Goal: Task Accomplishment & Management: Complete application form

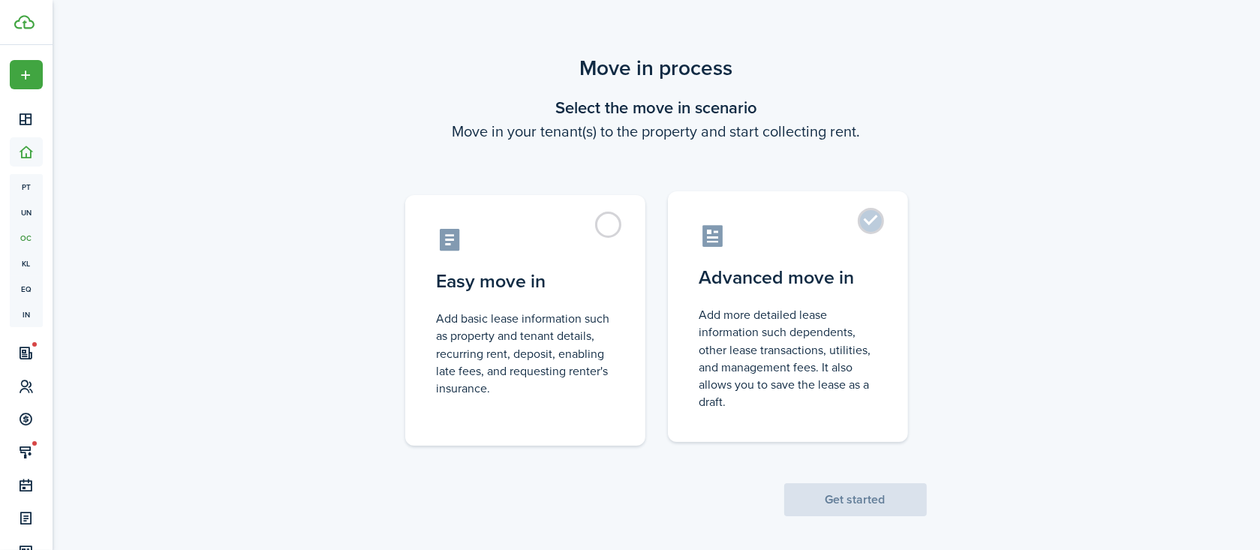
click at [878, 224] on label "Advanced move in Add more detailed lease information such dependents, other lea…" at bounding box center [788, 316] width 240 height 251
radio input "true"
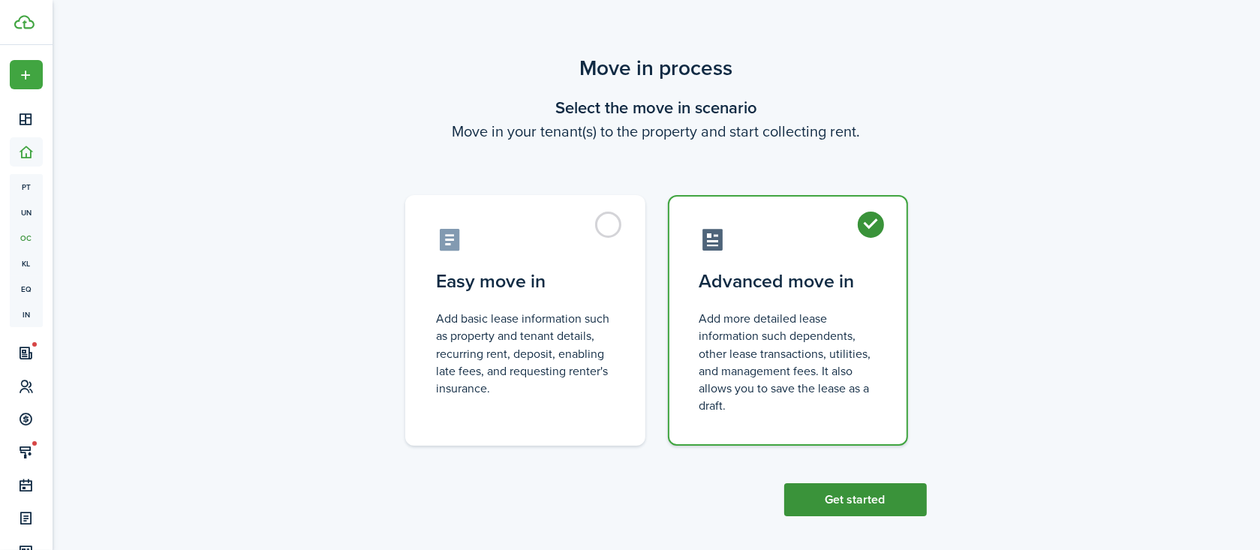
click at [867, 494] on button "Get started" at bounding box center [855, 499] width 143 height 33
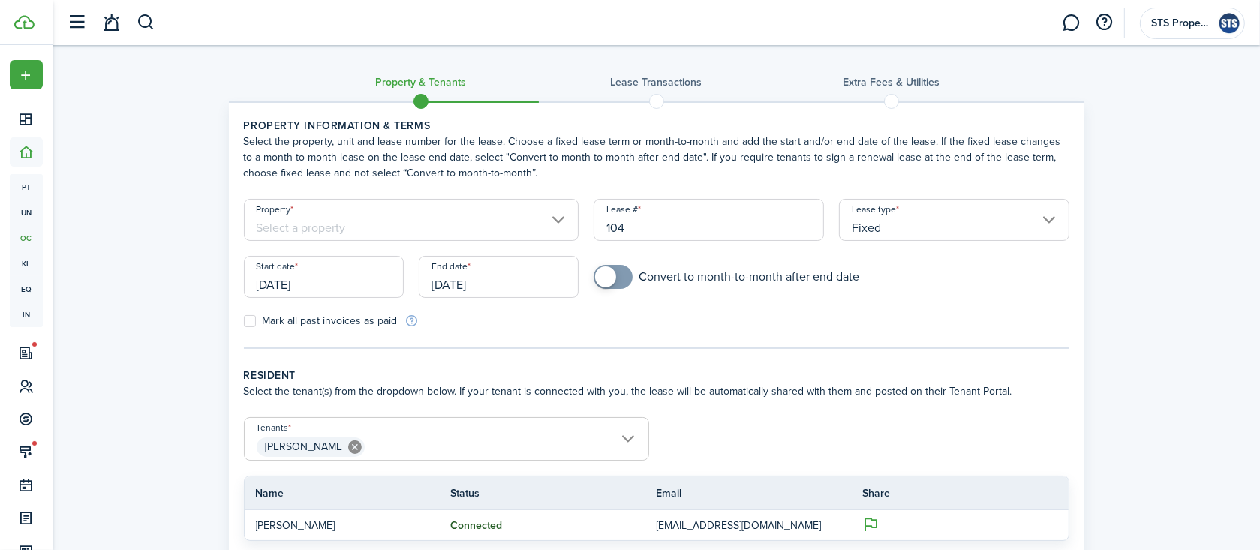
click at [558, 221] on input "Property" at bounding box center [411, 220] width 335 height 42
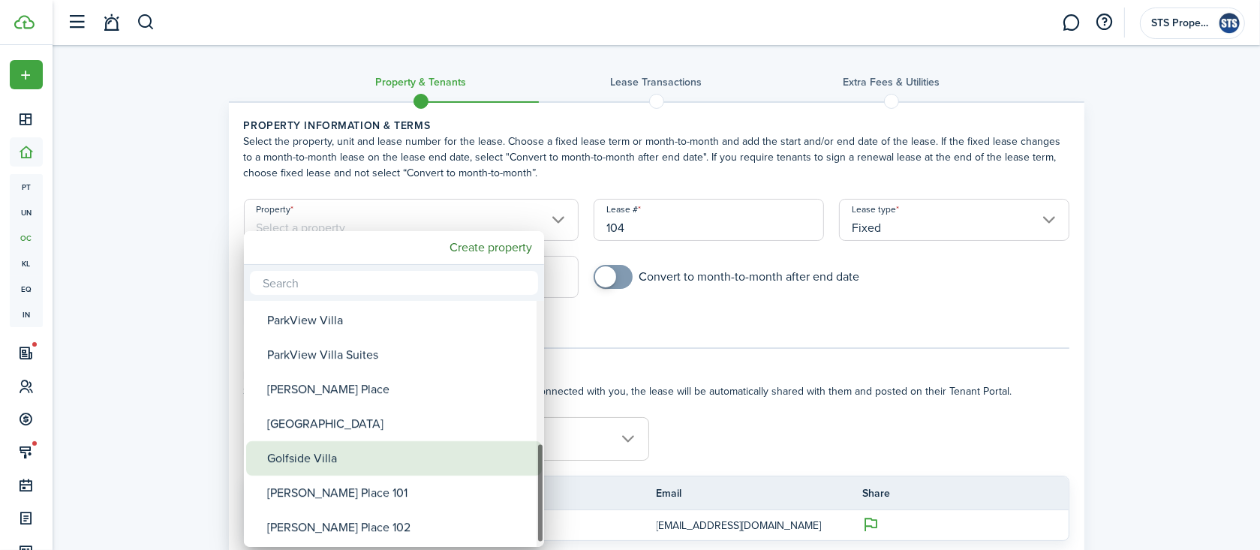
click at [384, 458] on div "Golfside Villa" at bounding box center [400, 458] width 266 height 35
type input "Golfside Villa"
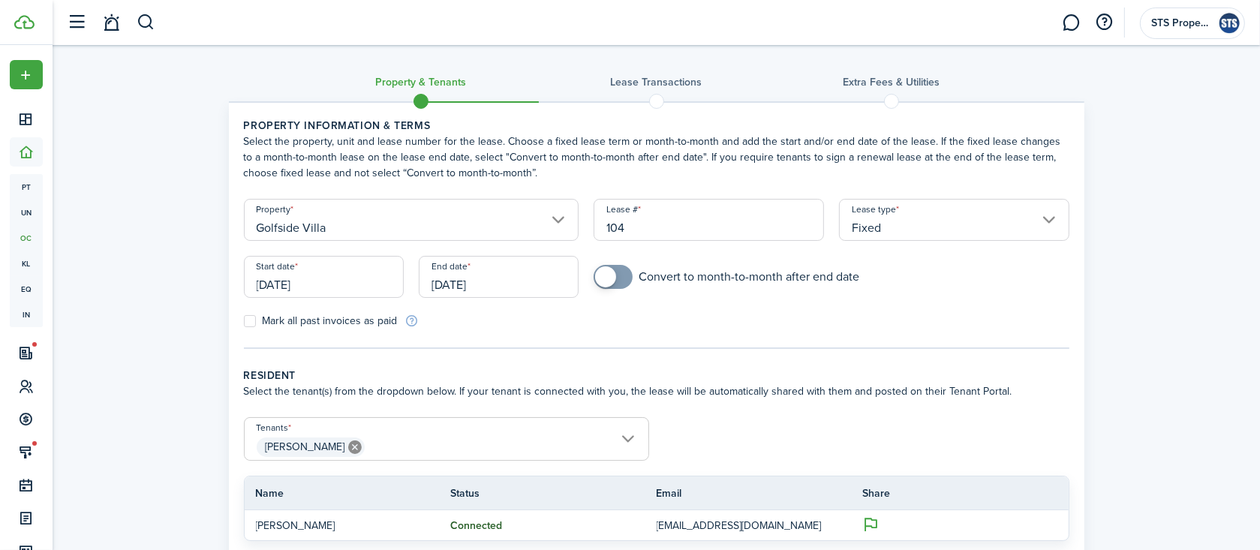
click at [668, 224] on input "104" at bounding box center [709, 220] width 230 height 42
drag, startPoint x: 640, startPoint y: 233, endPoint x: 568, endPoint y: 231, distance: 72.1
click at [594, 231] on input "104" at bounding box center [709, 220] width 230 height 42
type input "[PERSON_NAME]"
click at [931, 221] on input "Fixed" at bounding box center [954, 220] width 230 height 42
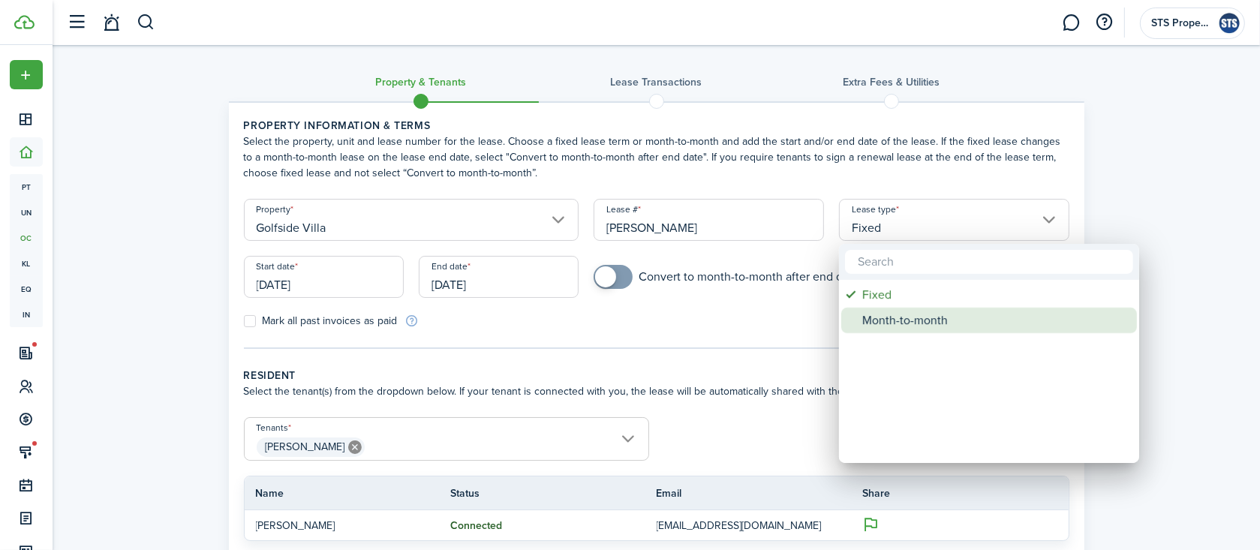
click at [914, 315] on div "Month-to-month" at bounding box center [995, 321] width 266 height 26
type input "Month-to-month"
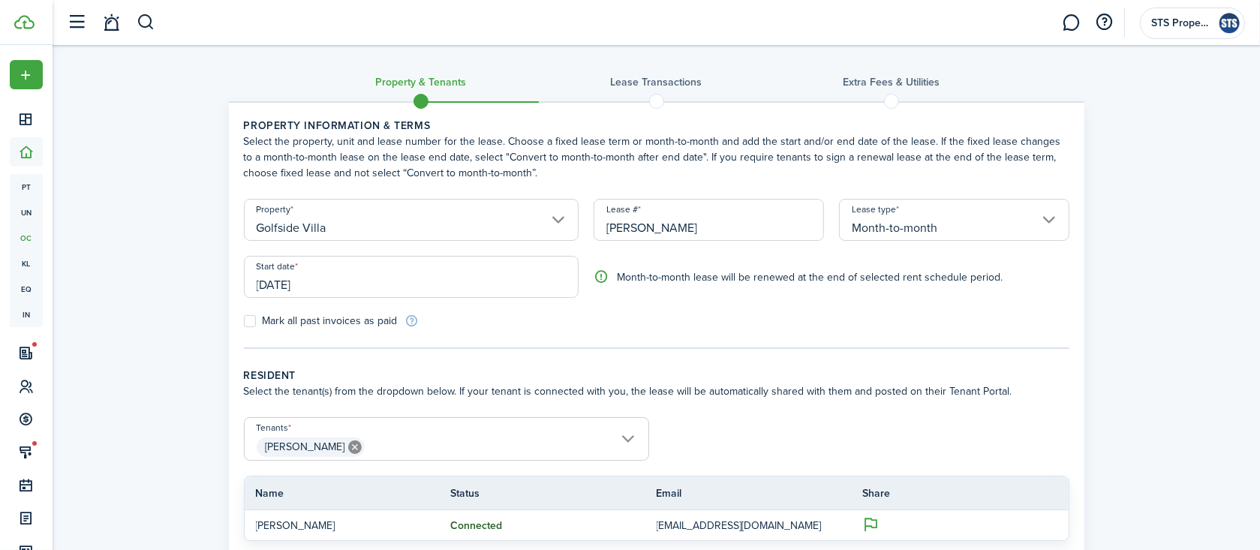
click at [349, 282] on input "[DATE]" at bounding box center [411, 277] width 335 height 42
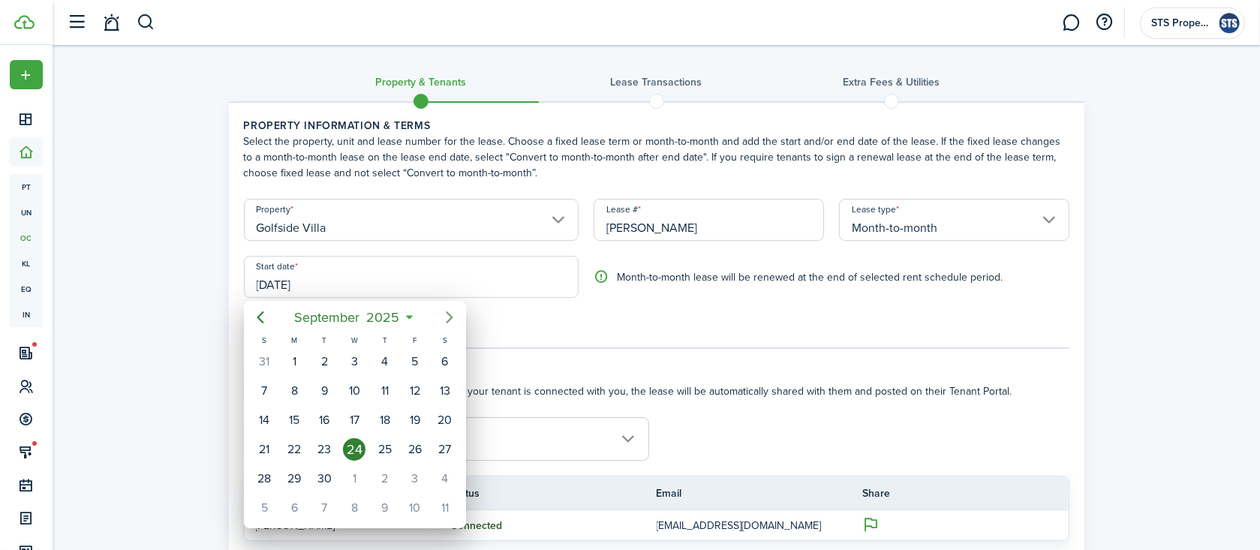
click at [453, 314] on icon "Next page" at bounding box center [450, 317] width 18 height 18
click at [390, 365] on div "1" at bounding box center [384, 361] width 23 height 23
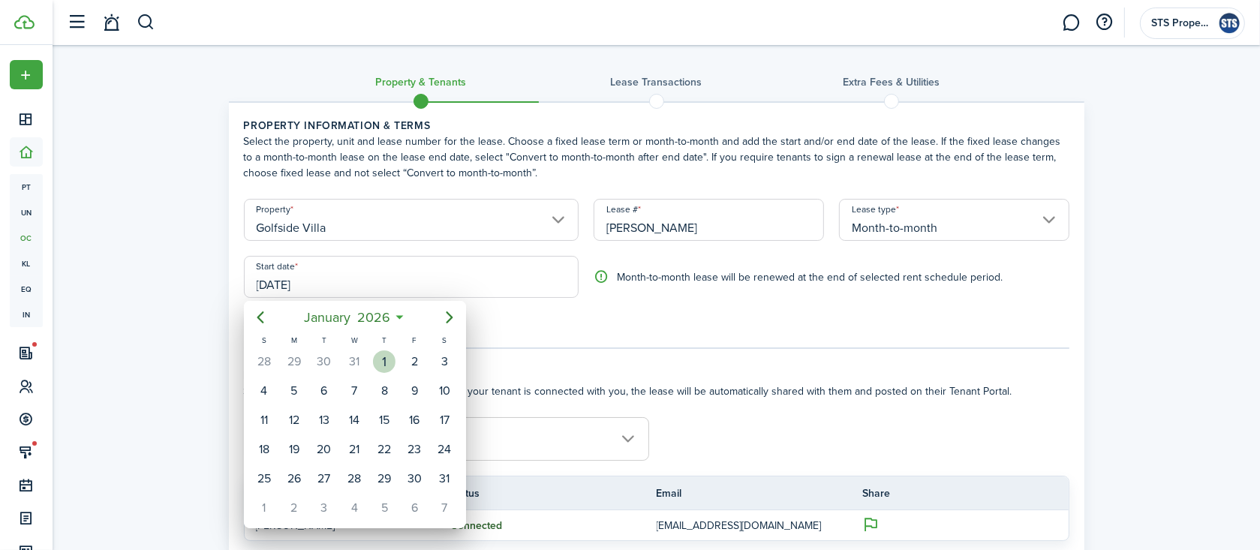
type input "[DATE]"
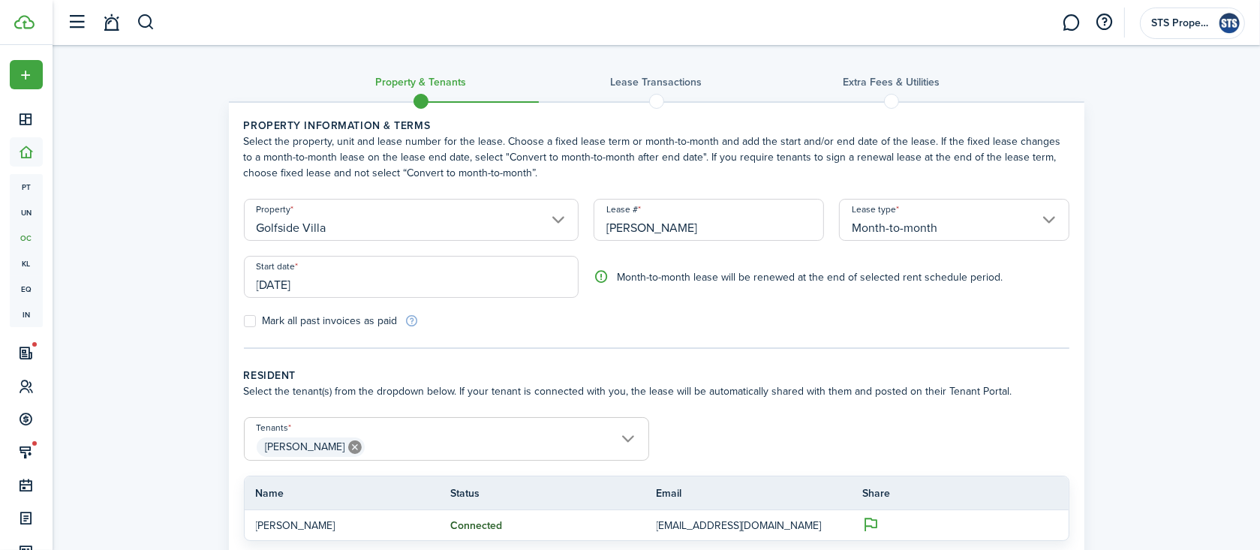
click at [661, 310] on form "Property [GEOGRAPHIC_DATA] # [PERSON_NAME] Lease type Month-to-month Start date…" at bounding box center [656, 264] width 841 height 130
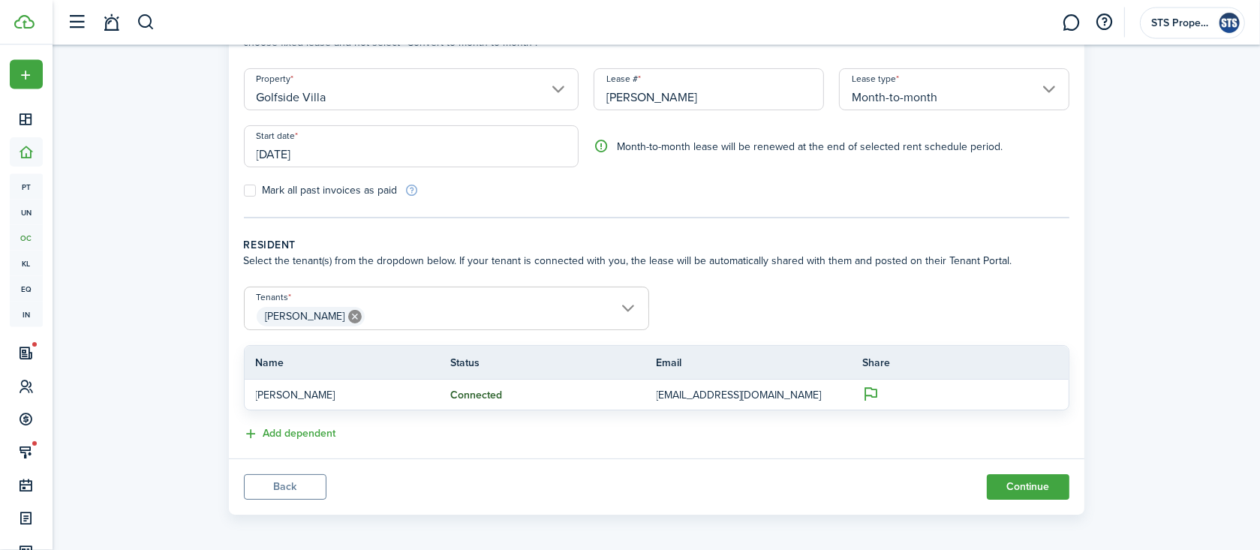
scroll to position [136, 0]
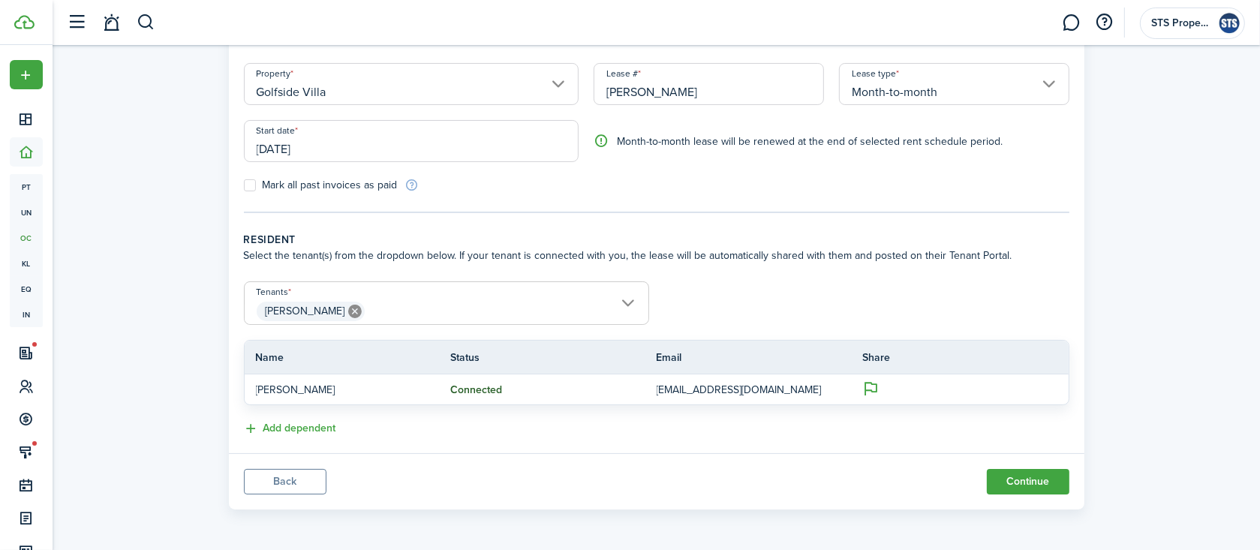
click at [627, 302] on span "[PERSON_NAME]" at bounding box center [447, 312] width 404 height 26
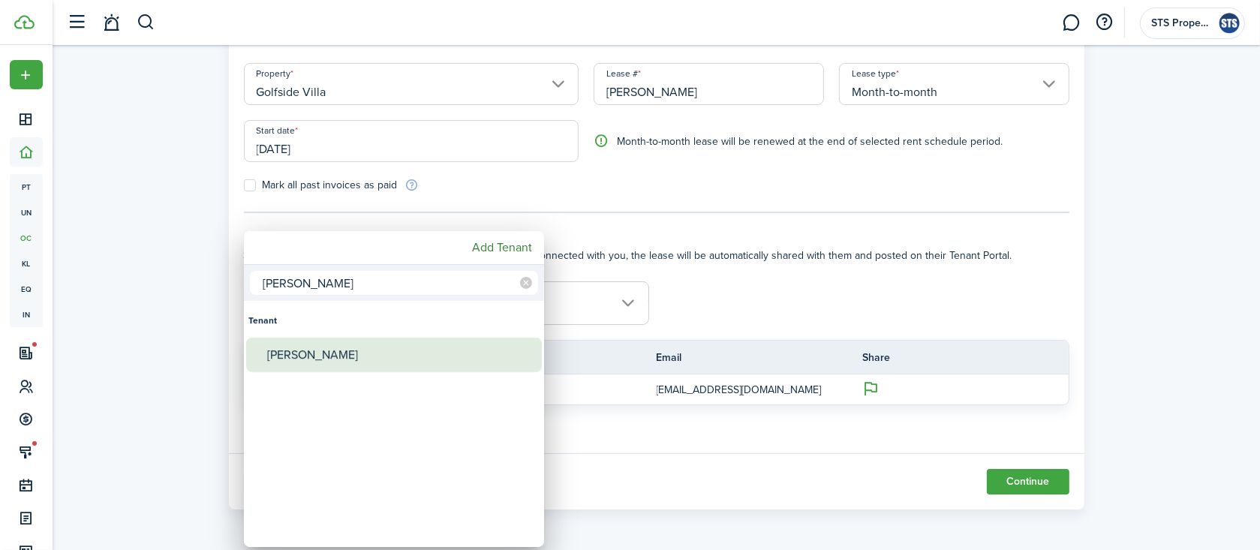
type input "[PERSON_NAME]"
click at [340, 361] on div "[PERSON_NAME]" at bounding box center [400, 355] width 266 height 35
type input "[PERSON_NAME], [PERSON_NAME]"
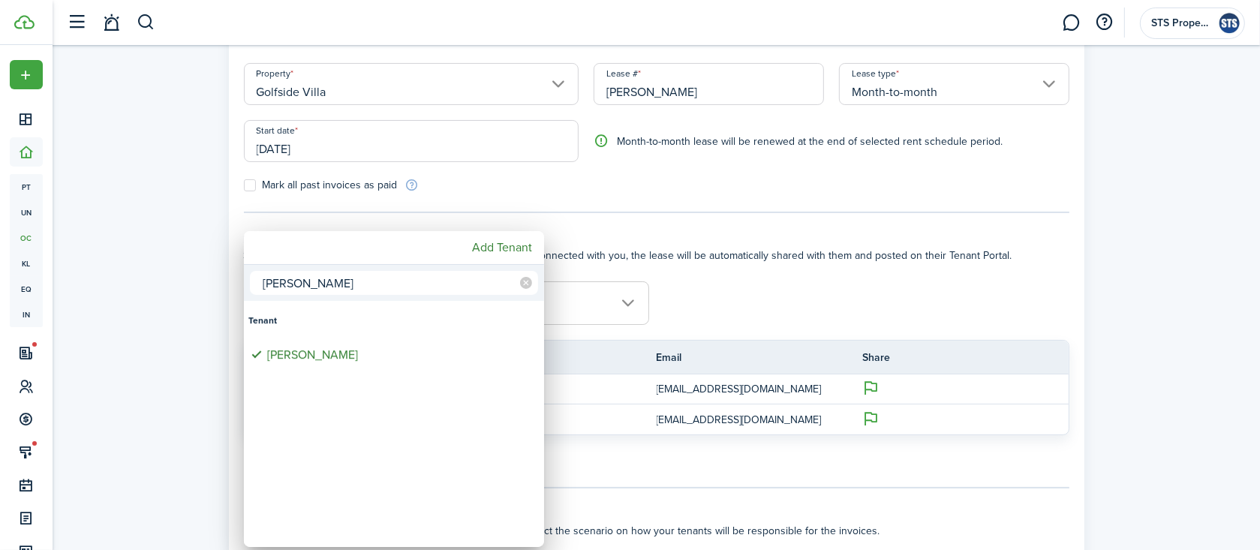
click at [742, 321] on div at bounding box center [630, 275] width 1500 height 790
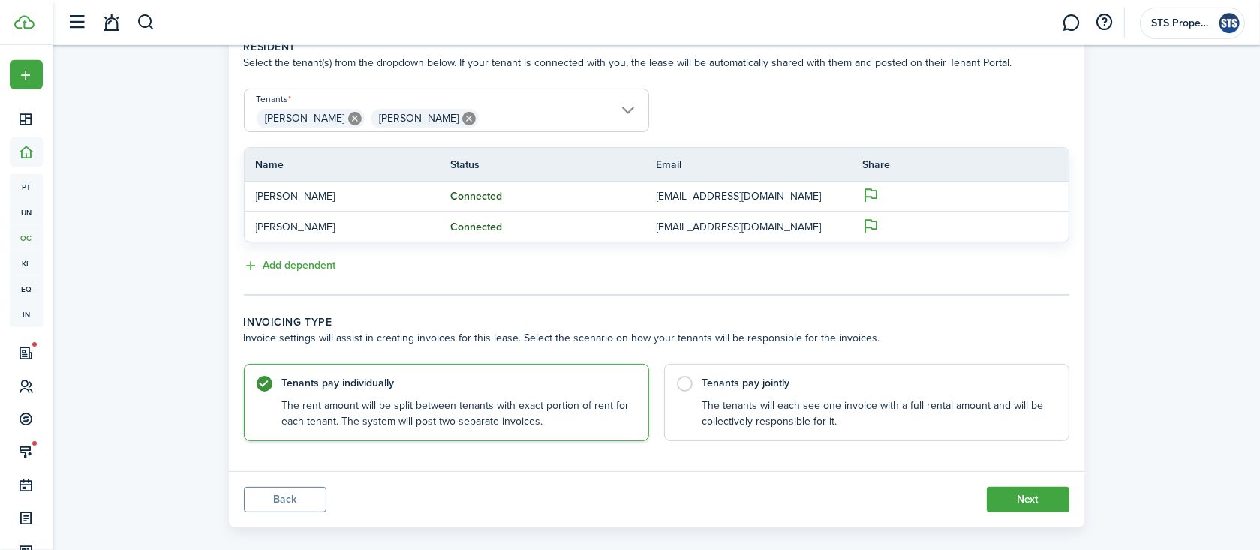
scroll to position [346, 0]
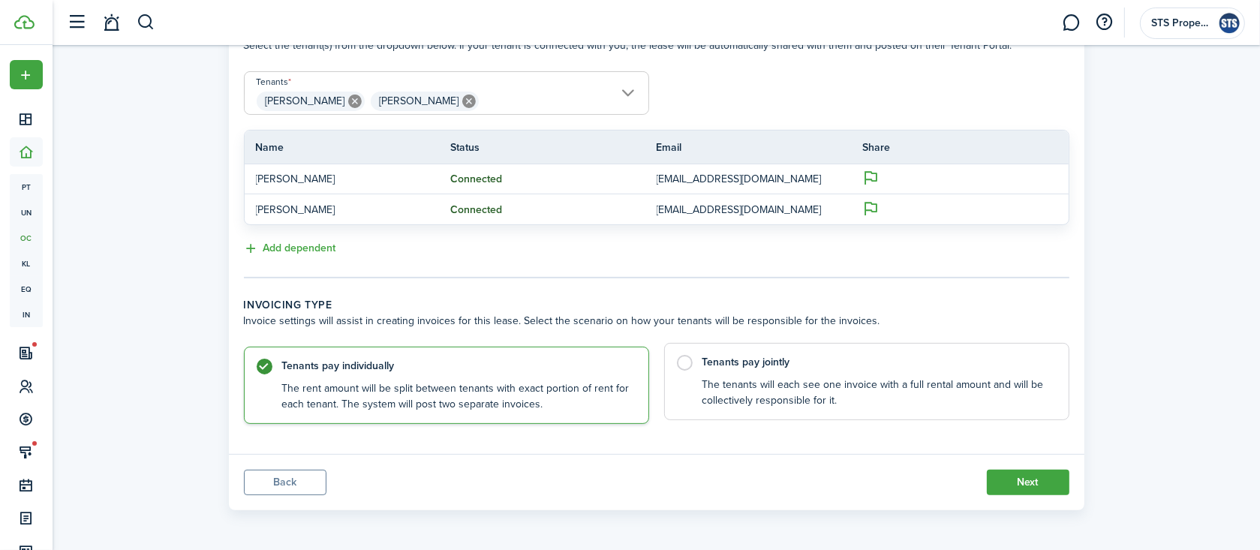
click at [690, 366] on label "Tenants pay jointly The tenants will each see one invoice with a full rental am…" at bounding box center [866, 381] width 405 height 77
radio input "false"
radio input "true"
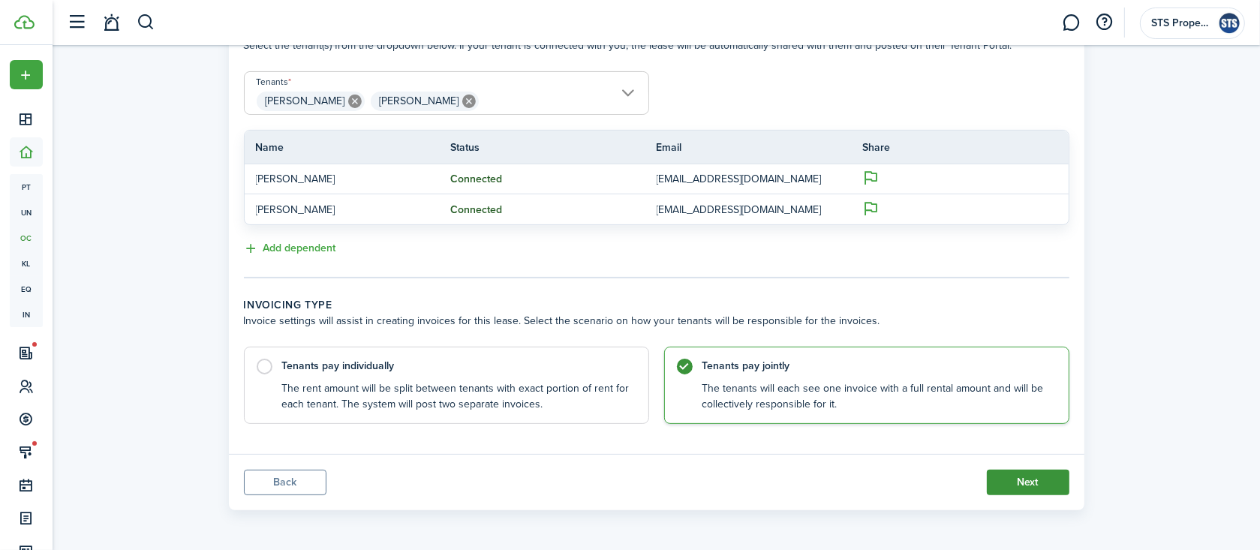
click at [1020, 474] on button "Next" at bounding box center [1028, 483] width 83 height 26
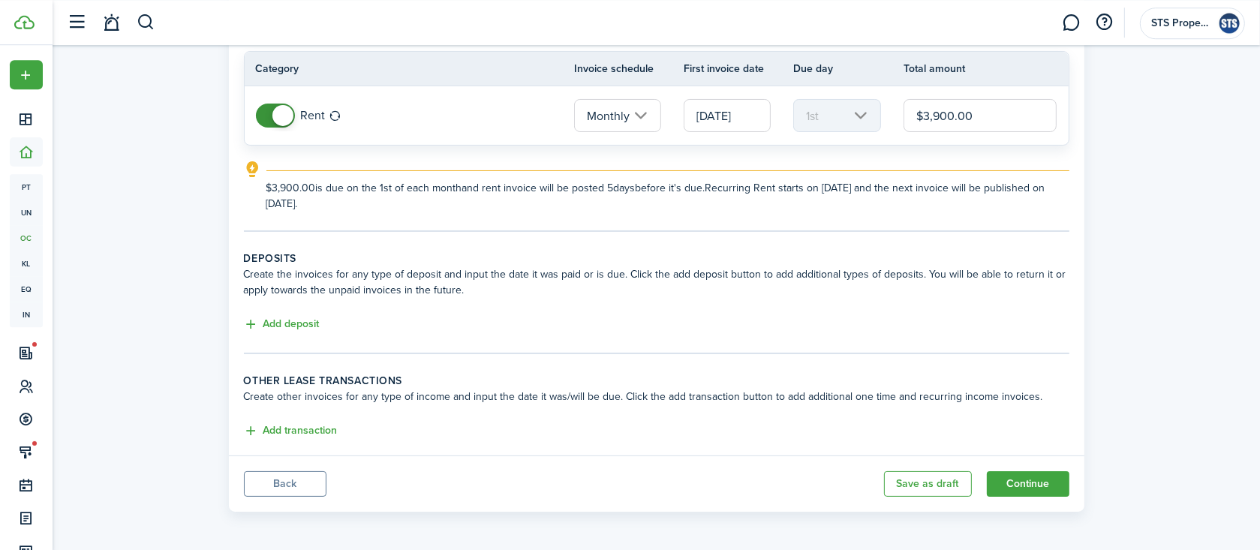
scroll to position [134, 0]
click at [288, 319] on button "Add deposit" at bounding box center [282, 322] width 76 height 17
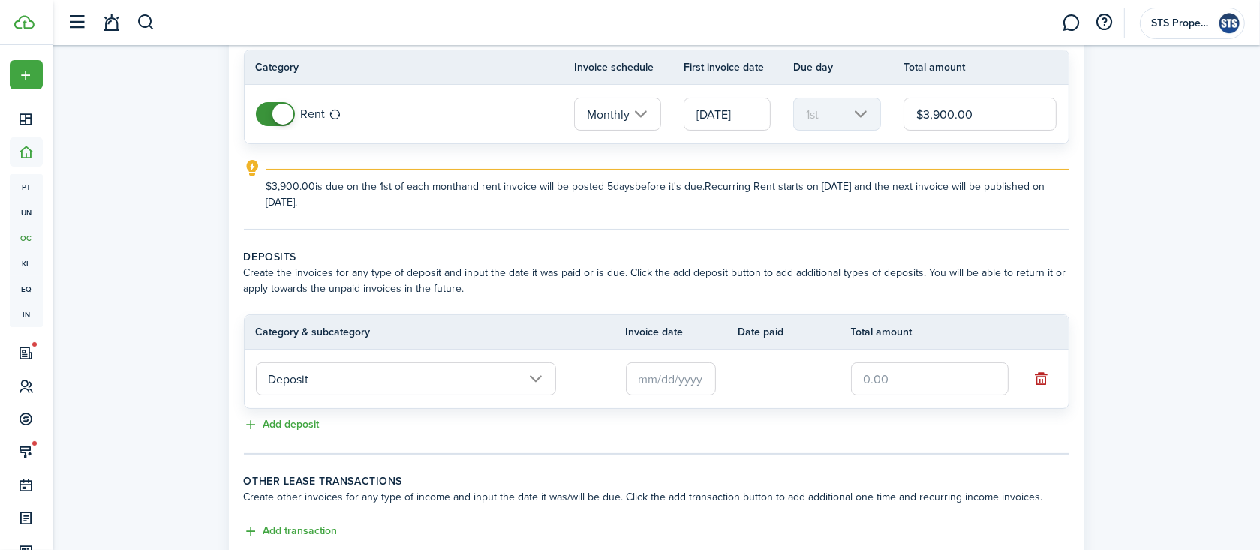
click at [645, 377] on input "text" at bounding box center [671, 378] width 90 height 33
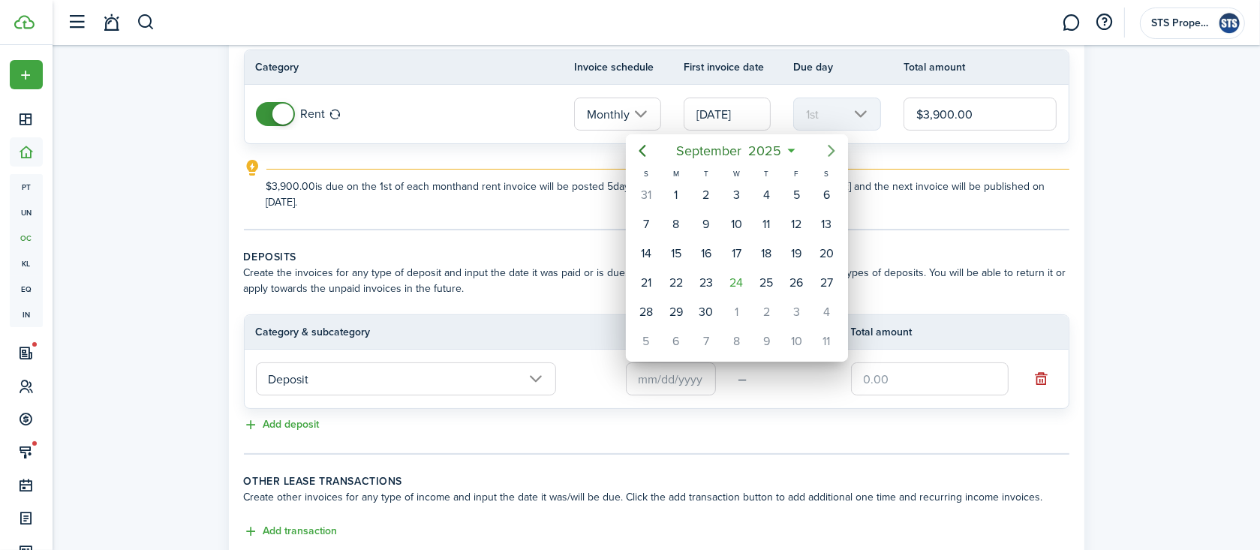
click at [834, 151] on icon "Next page" at bounding box center [831, 152] width 7 height 12
click at [740, 281] on div "22" at bounding box center [736, 283] width 23 height 23
type input "[DATE]"
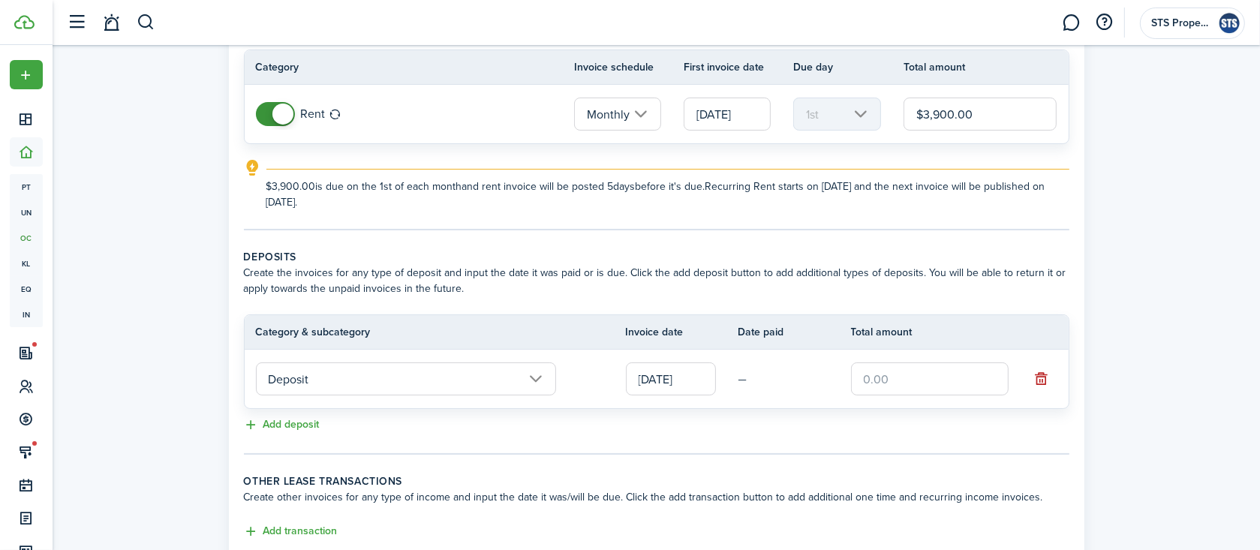
click at [880, 387] on input "text" at bounding box center [930, 378] width 158 height 33
type input "$3,900.00"
click at [902, 422] on div "Add deposit" at bounding box center [657, 426] width 826 height 18
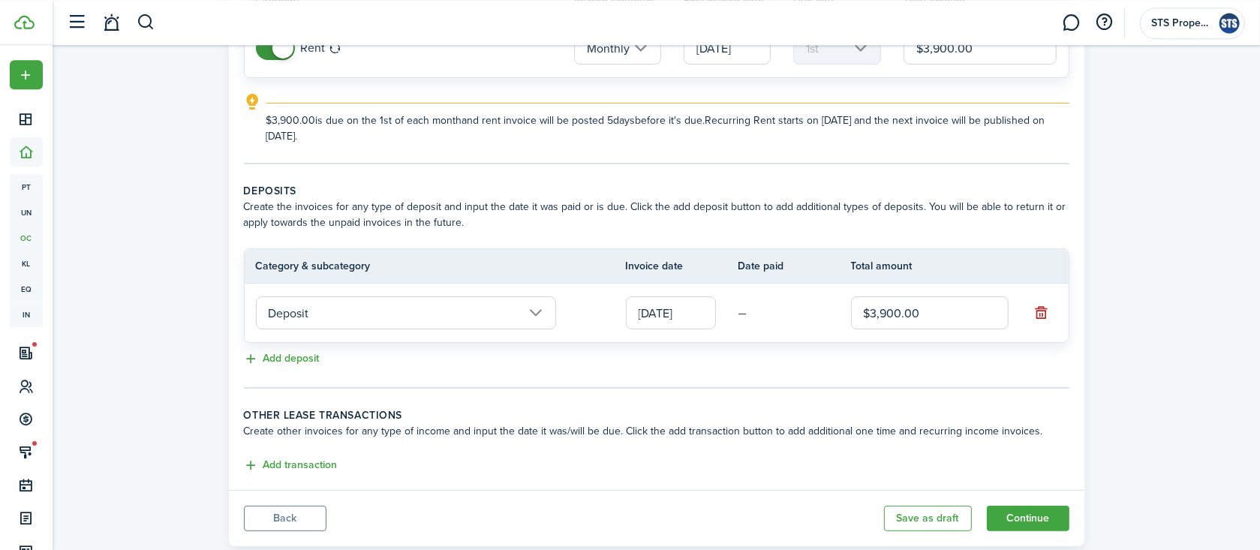
scroll to position [236, 0]
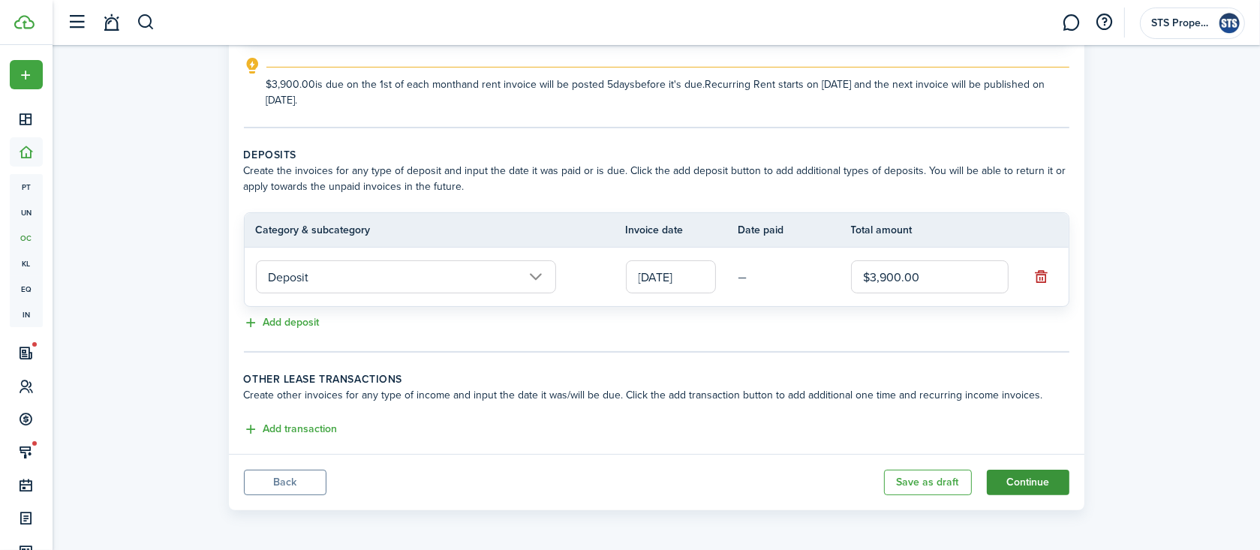
click at [1020, 480] on button "Continue" at bounding box center [1028, 483] width 83 height 26
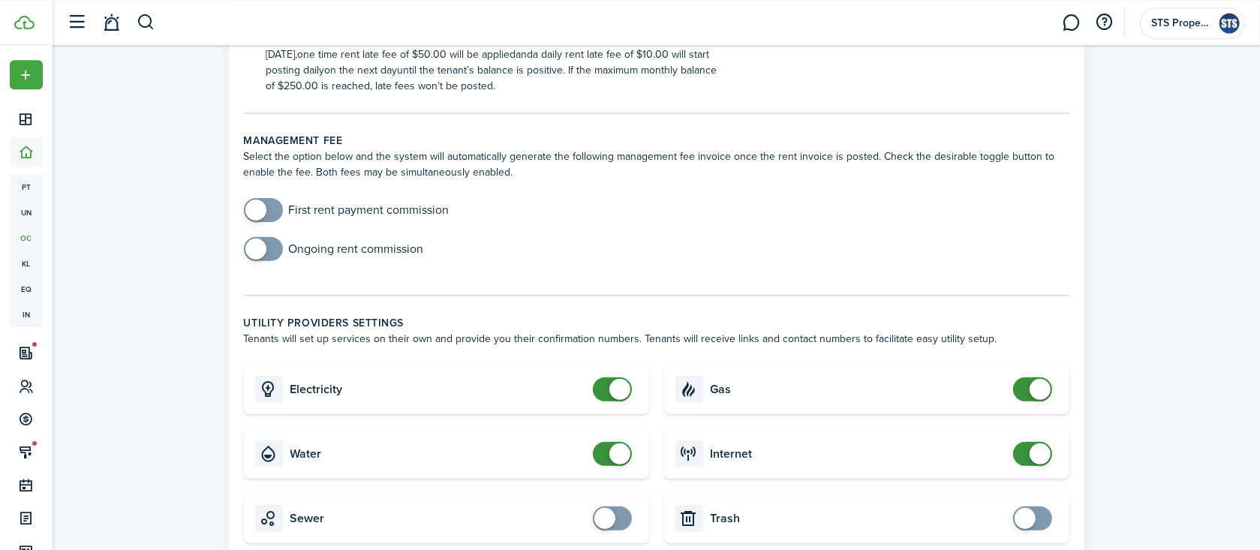
scroll to position [636, 0]
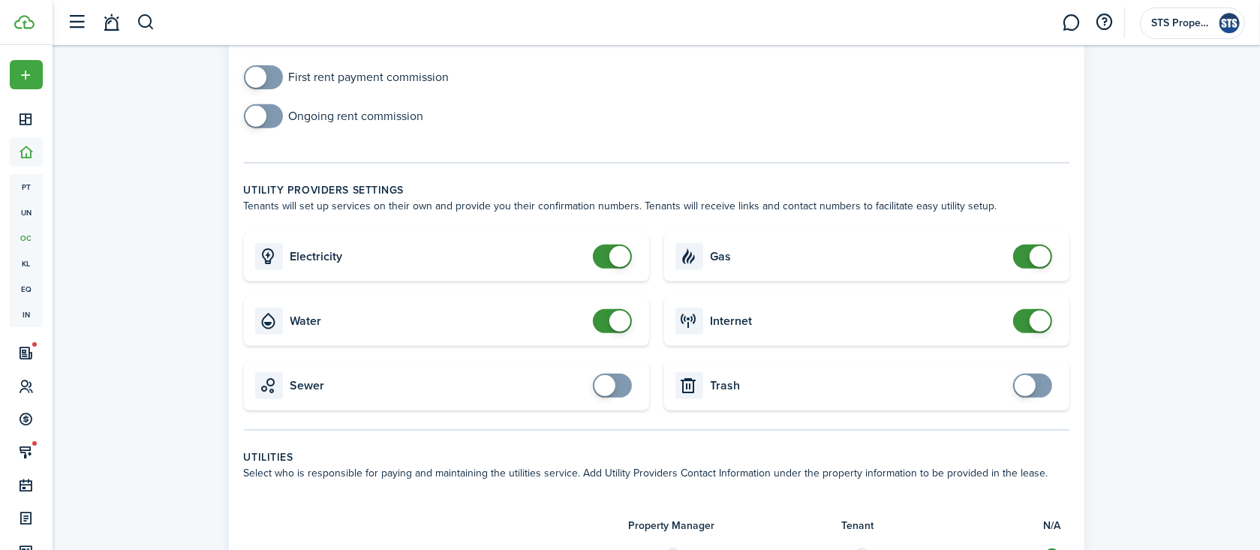
checkbox input "false"
click at [605, 254] on span at bounding box center [612, 257] width 15 height 24
checkbox input "false"
click at [605, 325] on span at bounding box center [612, 321] width 15 height 24
checkbox input "false"
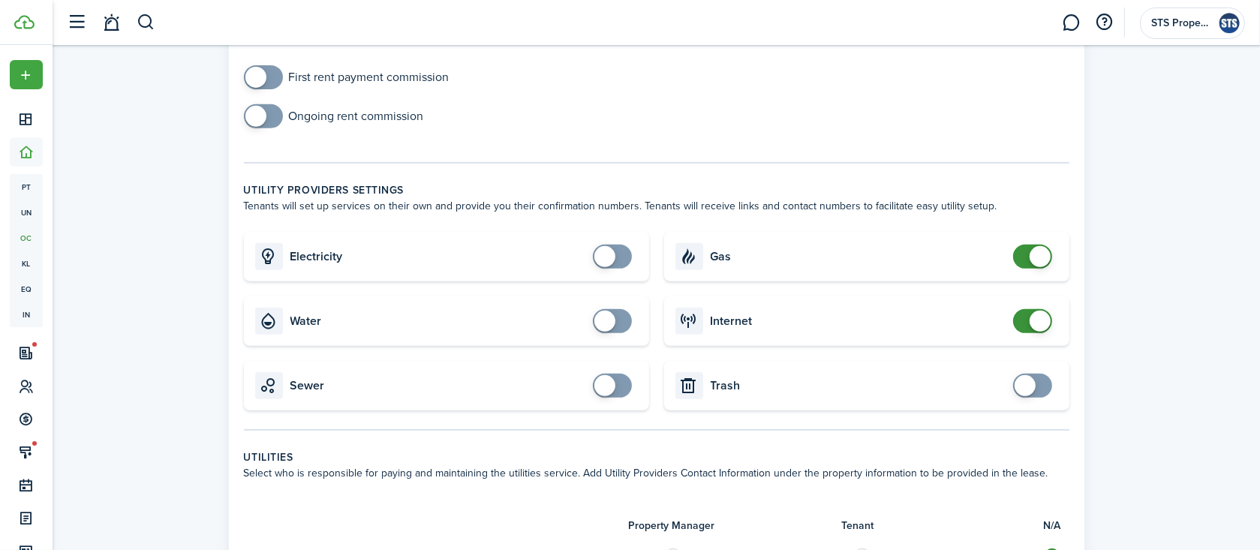
click at [1025, 261] on span at bounding box center [1032, 257] width 15 height 24
checkbox input "false"
click at [1025, 321] on span at bounding box center [1032, 321] width 15 height 24
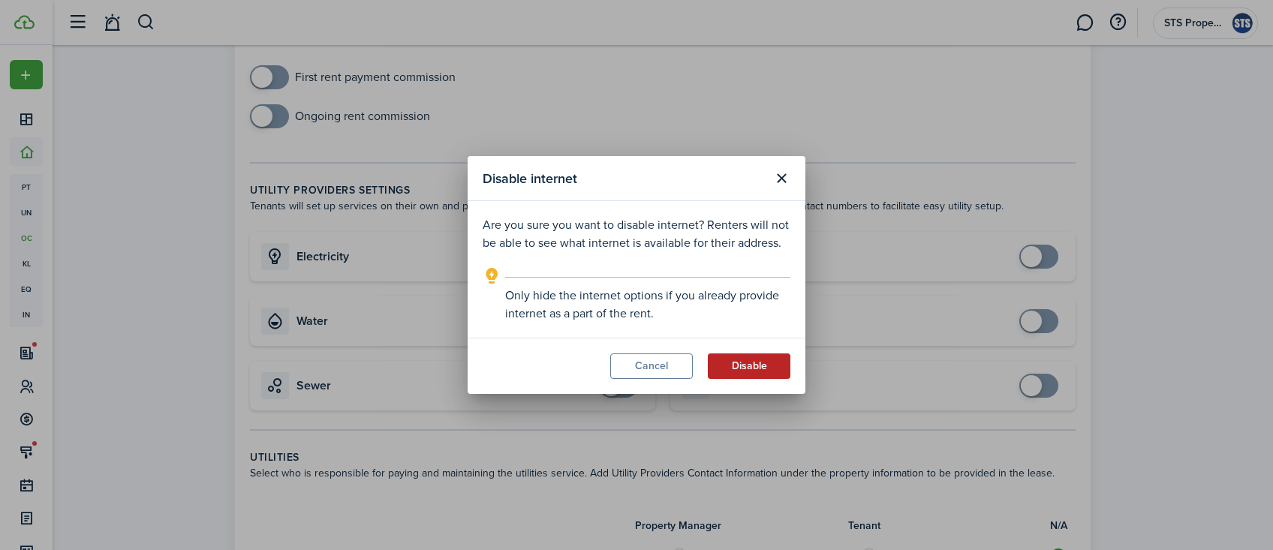
click at [774, 370] on button "Disable" at bounding box center [749, 366] width 83 height 26
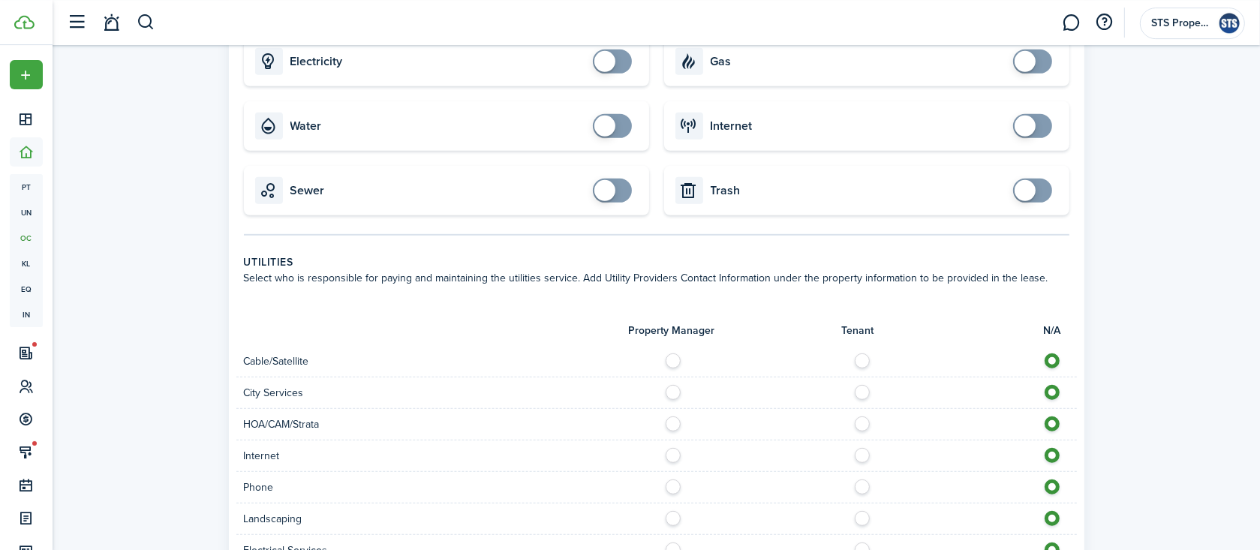
scroll to position [875, 0]
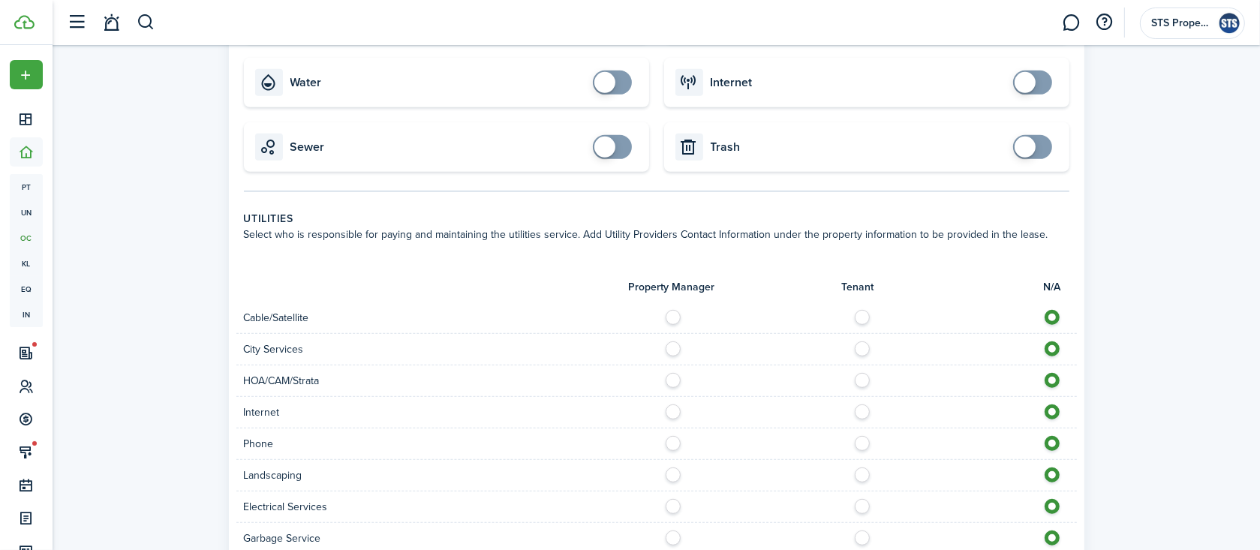
click at [668, 314] on label at bounding box center [677, 314] width 26 height 8
radio input "true"
click at [669, 348] on label at bounding box center [677, 345] width 26 height 8
radio input "true"
click at [671, 377] on label at bounding box center [677, 377] width 26 height 8
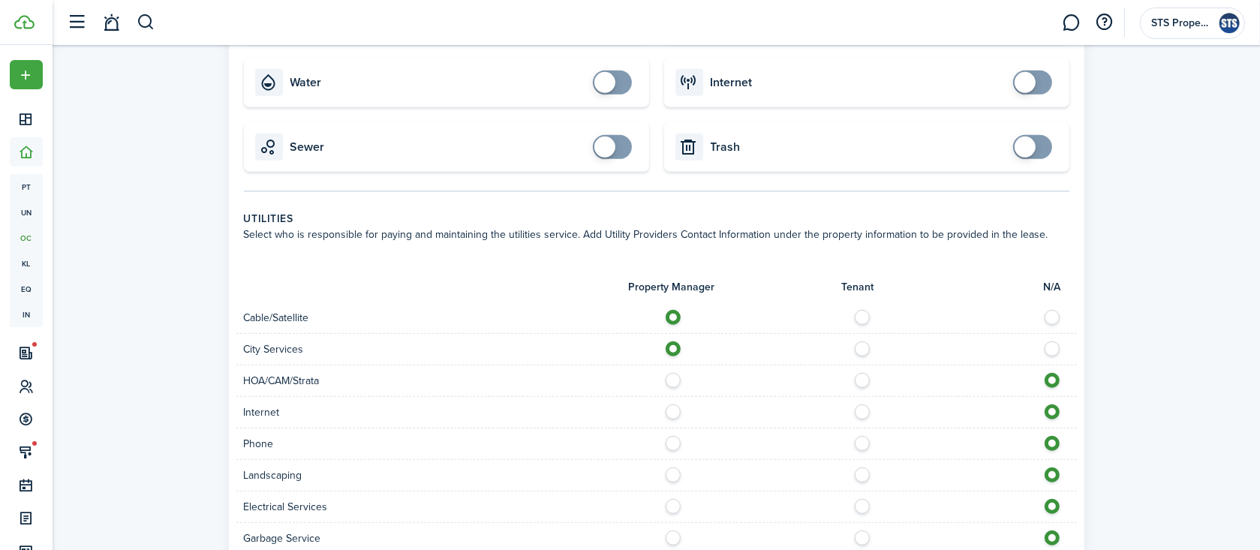
radio input "true"
click at [675, 407] on label at bounding box center [677, 409] width 26 height 8
radio input "true"
click at [675, 439] on label at bounding box center [677, 440] width 26 height 8
radio input "true"
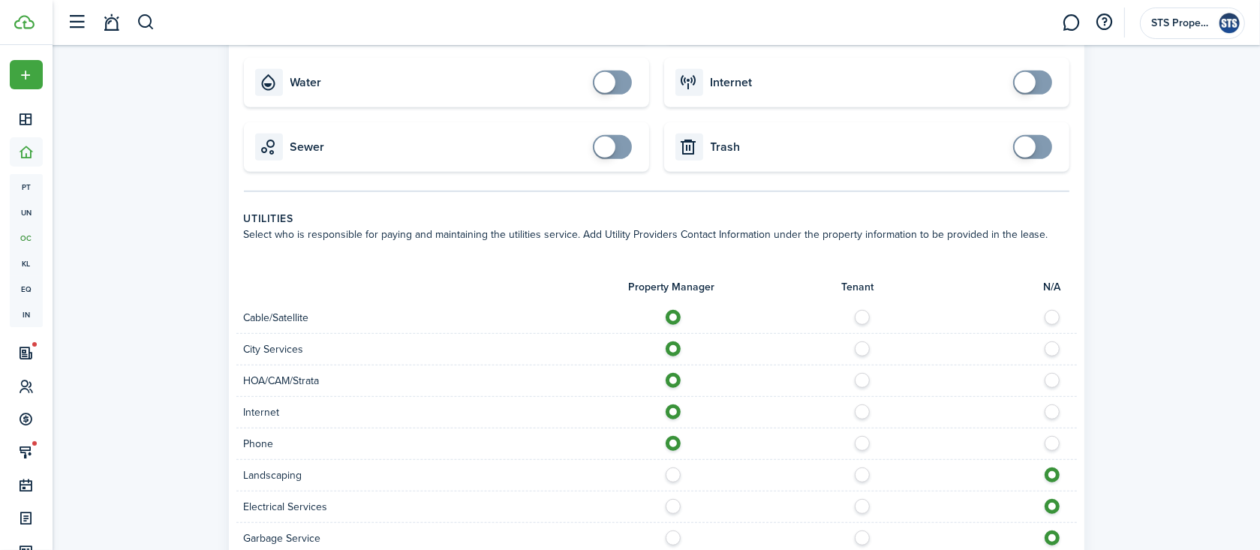
click at [669, 474] on label at bounding box center [677, 472] width 26 height 8
radio input "true"
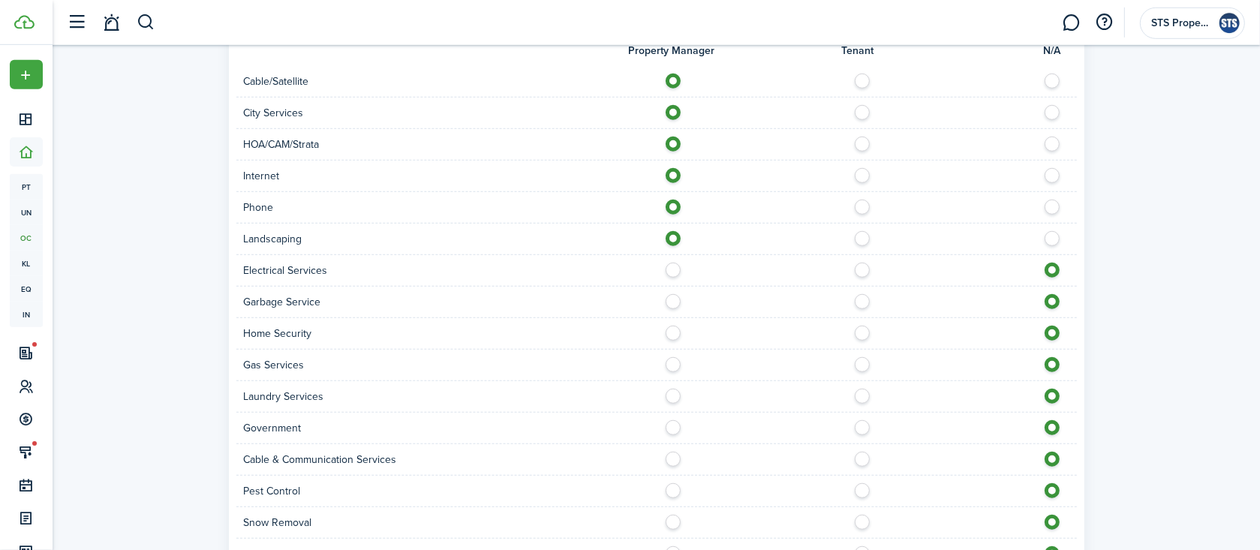
scroll to position [1114, 0]
click at [674, 267] on label at bounding box center [677, 264] width 26 height 8
radio input "true"
click at [673, 299] on label at bounding box center [677, 296] width 26 height 8
radio input "true"
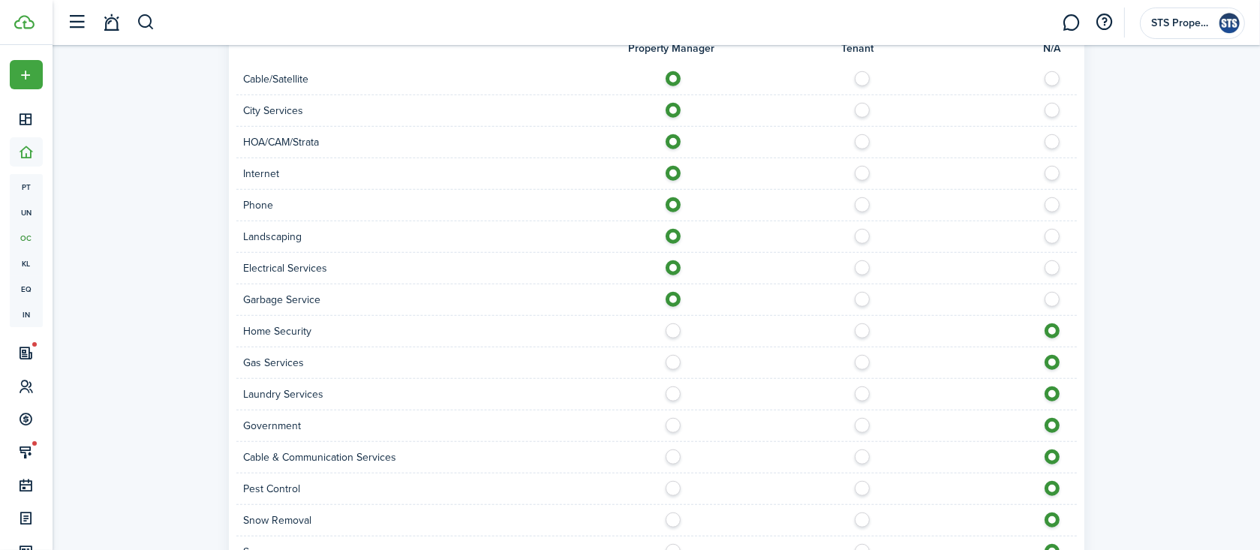
click at [672, 362] on label at bounding box center [677, 359] width 26 height 8
click at [1051, 360] on label at bounding box center [1056, 359] width 26 height 8
radio input "false"
radio input "true"
click at [672, 457] on label at bounding box center [677, 454] width 26 height 8
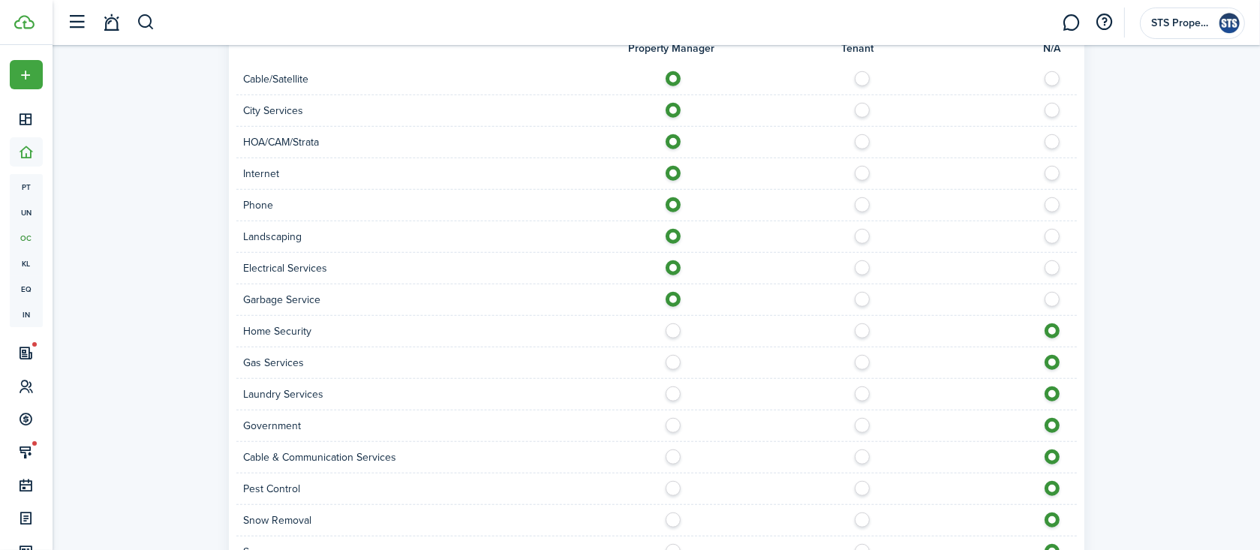
radio input "true"
click at [672, 484] on label at bounding box center [677, 485] width 26 height 8
radio input "true"
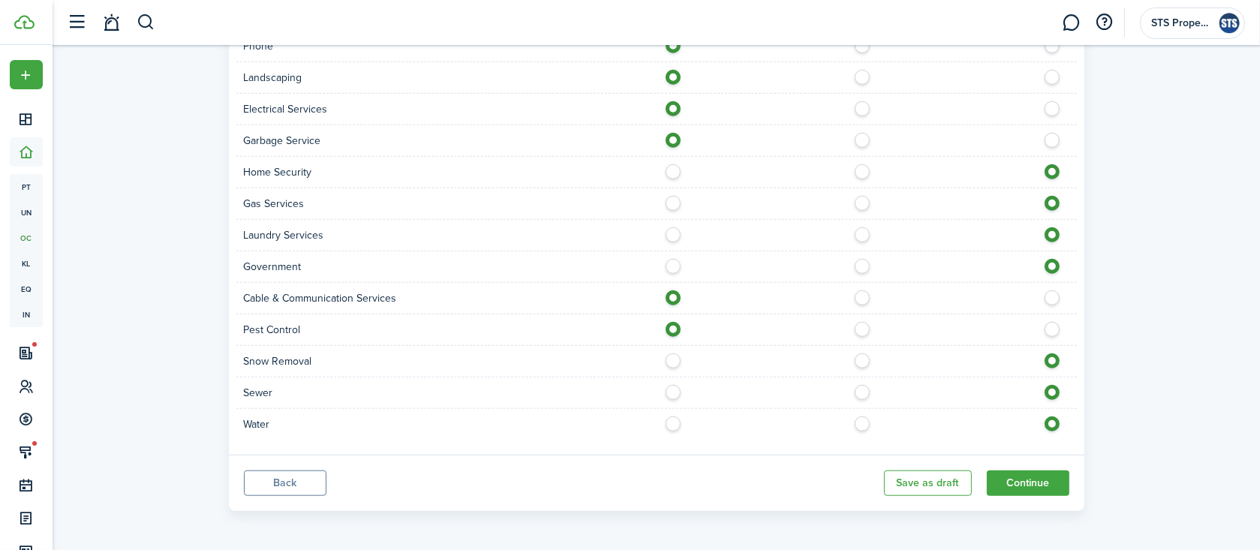
click at [673, 393] on label at bounding box center [677, 389] width 26 height 8
radio input "true"
click at [672, 423] on label at bounding box center [677, 421] width 26 height 8
radio input "true"
click at [1001, 475] on button "Continue" at bounding box center [1028, 484] width 83 height 26
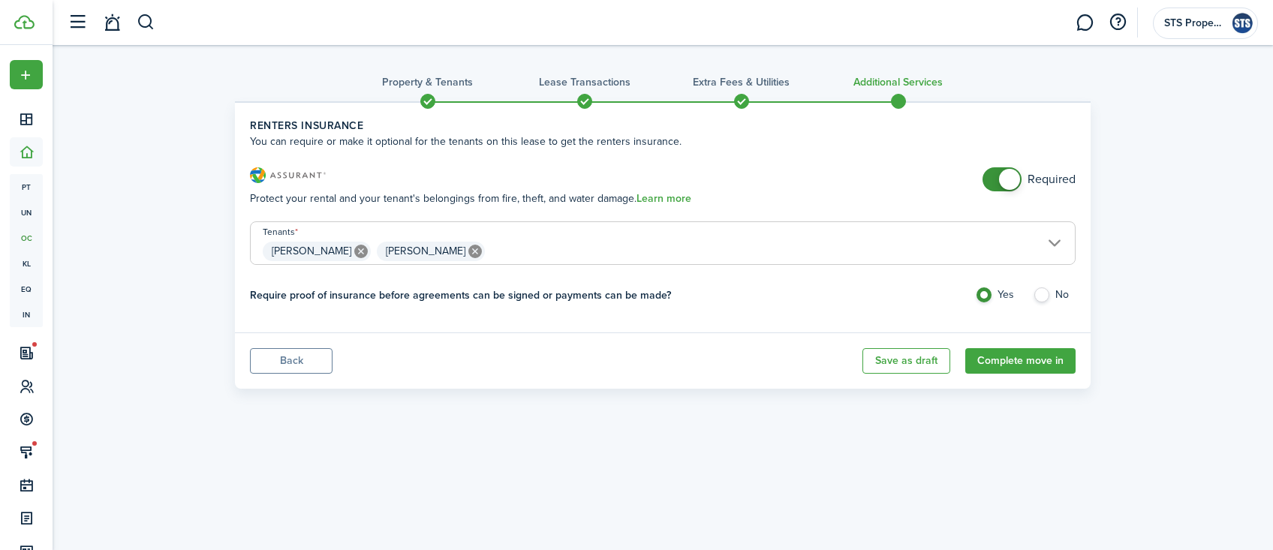
click at [1043, 296] on label "No" at bounding box center [1054, 298] width 43 height 23
radio input "false"
radio input "true"
click at [994, 176] on span at bounding box center [1001, 179] width 15 height 24
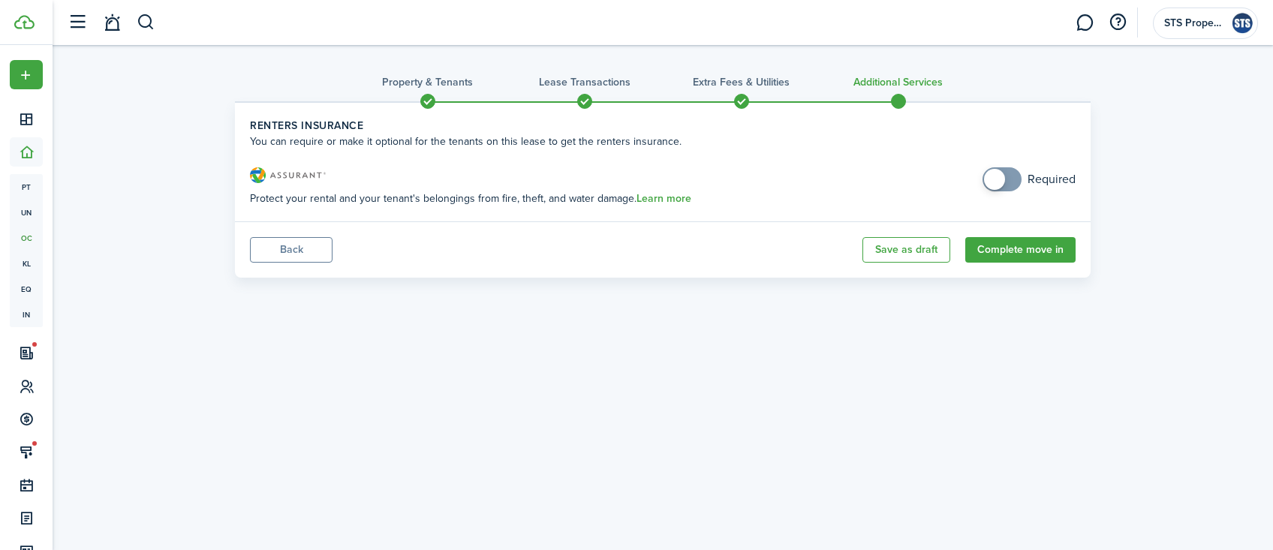
click at [1009, 179] on span at bounding box center [1001, 179] width 15 height 24
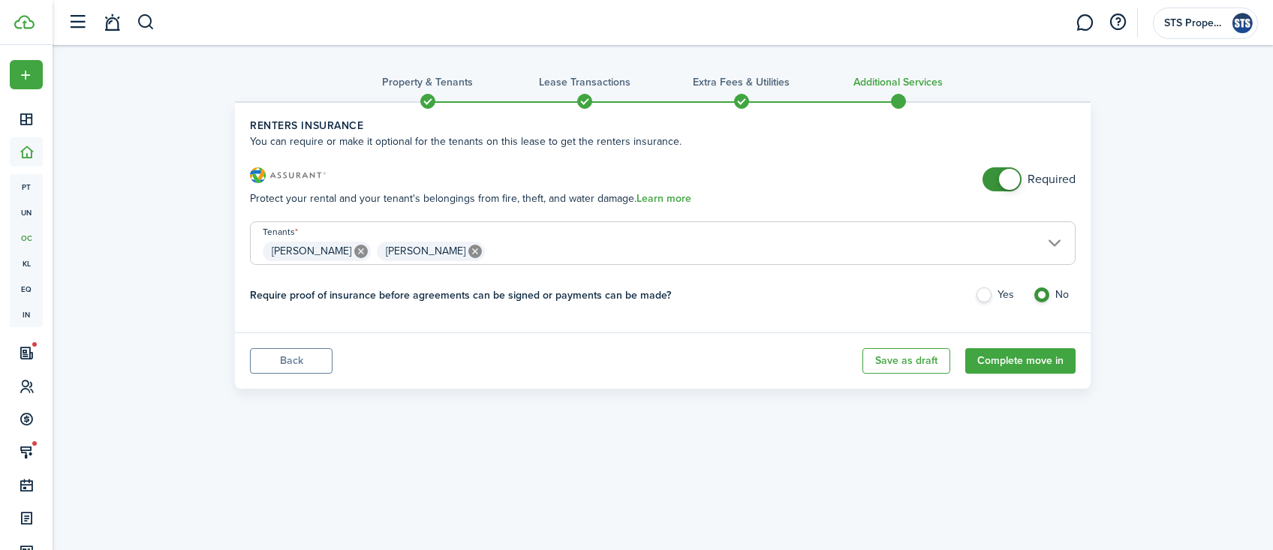
checkbox input "false"
click at [994, 179] on span at bounding box center [1001, 179] width 15 height 24
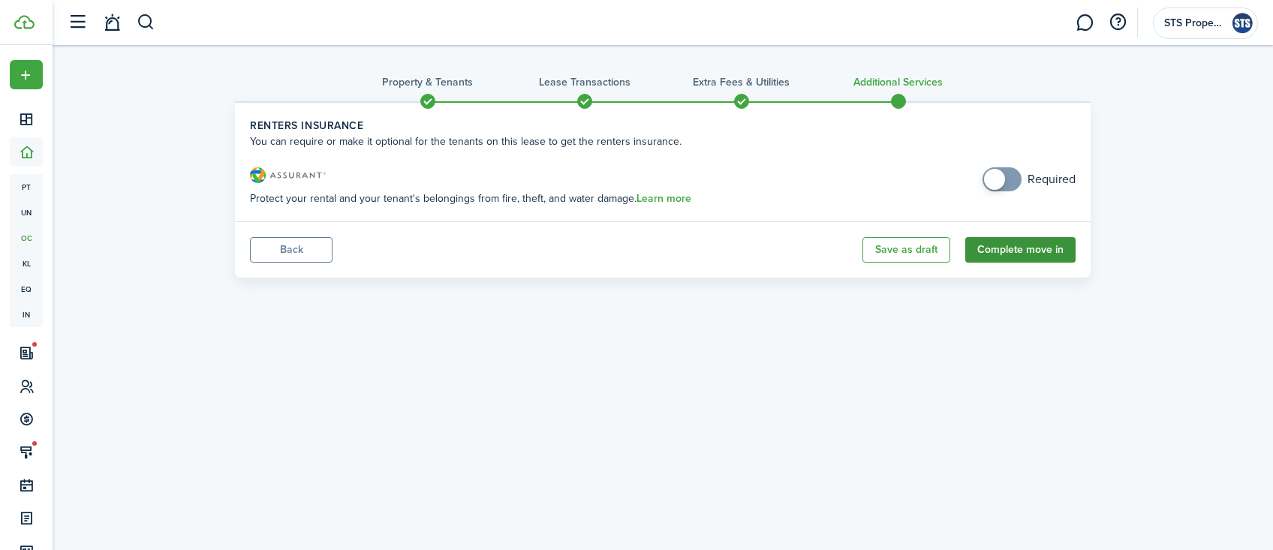
click at [1019, 245] on button "Complete move in" at bounding box center [1020, 250] width 110 height 26
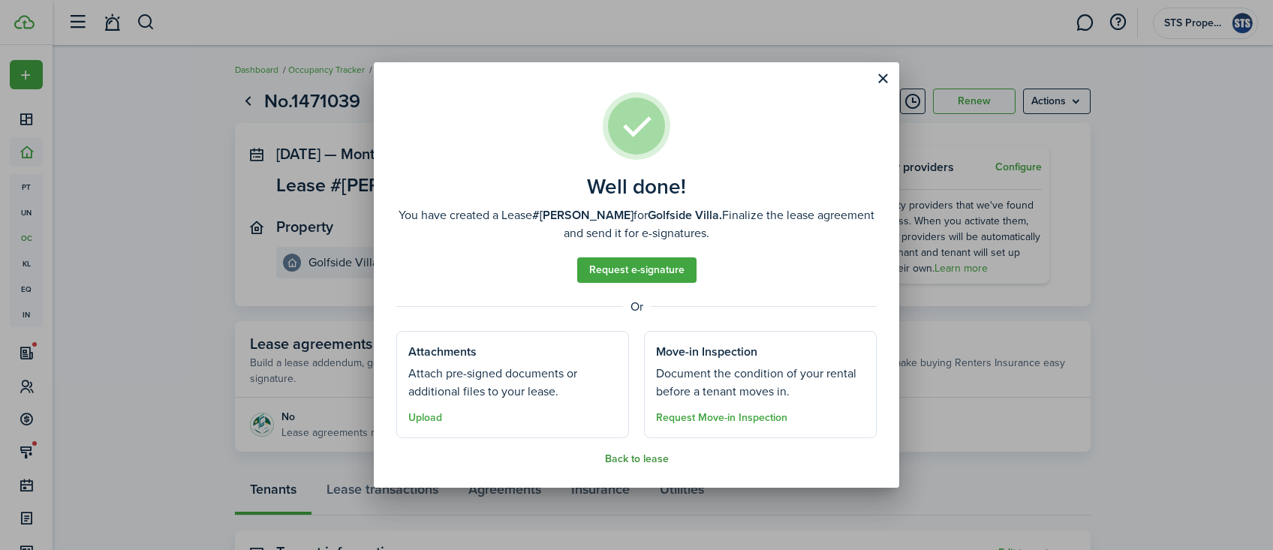
click at [648, 458] on button "Back to lease" at bounding box center [637, 459] width 64 height 12
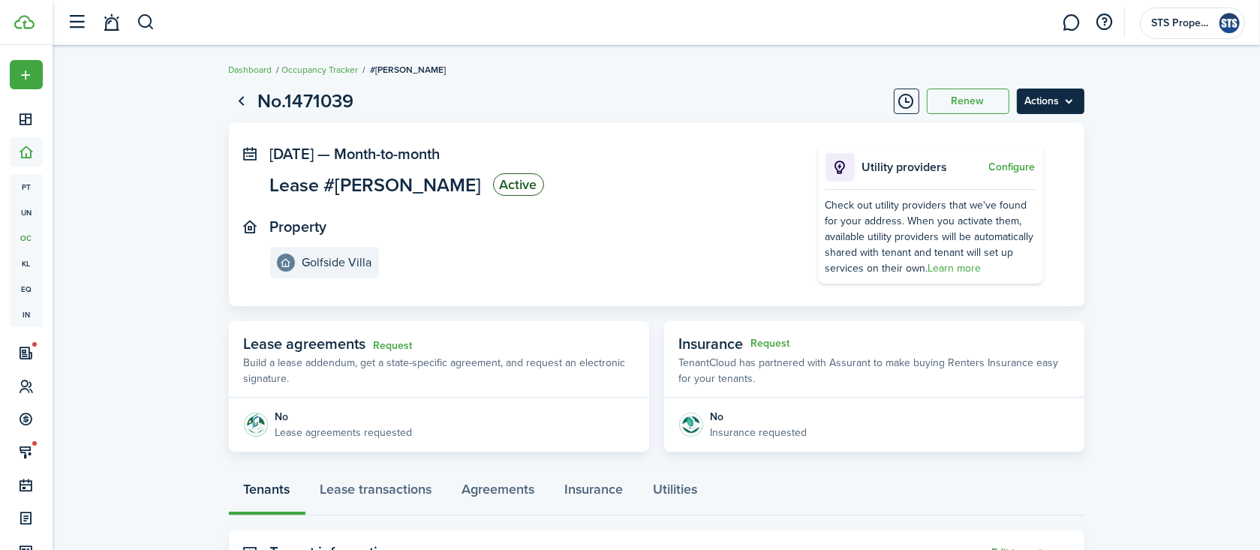
click at [1038, 97] on menu-btn "Actions" at bounding box center [1051, 102] width 68 height 26
click at [1105, 182] on lease-view "No.1471039 Renew Actions [DATE] — Month-to-month Lease #[PERSON_NAME] Active Pr…" at bounding box center [657, 479] width 1208 height 799
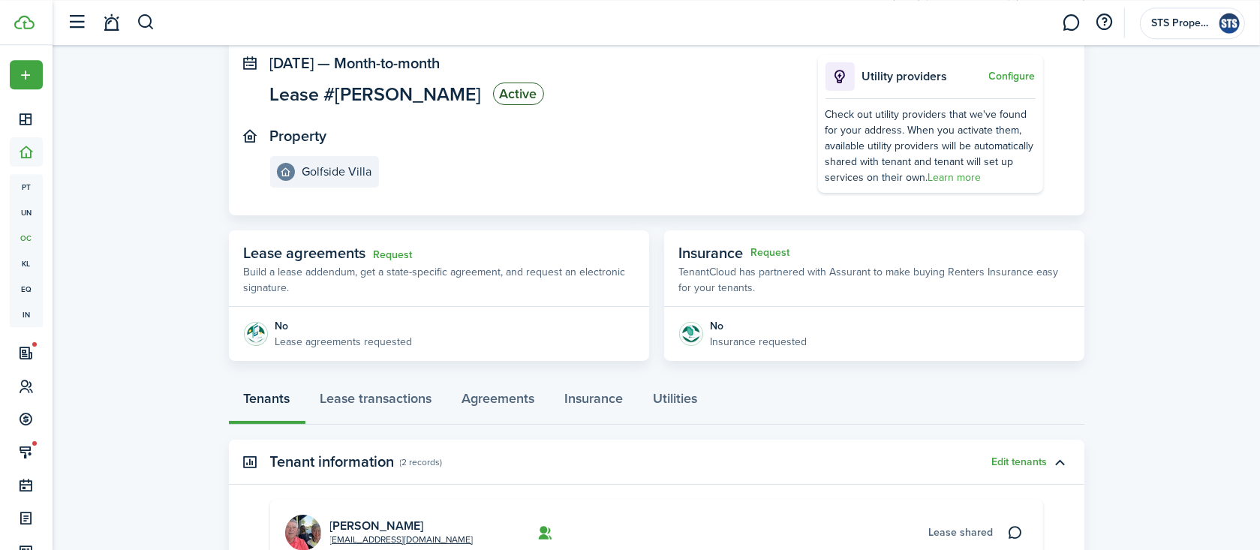
scroll to position [159, 0]
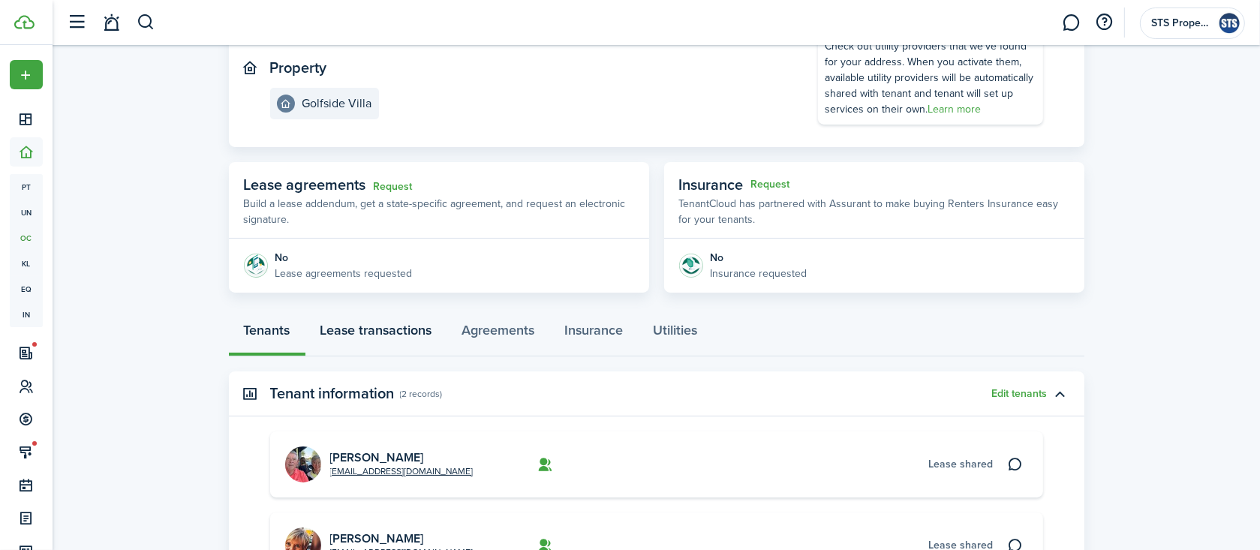
click at [368, 332] on link "Lease transactions" at bounding box center [376, 333] width 142 height 45
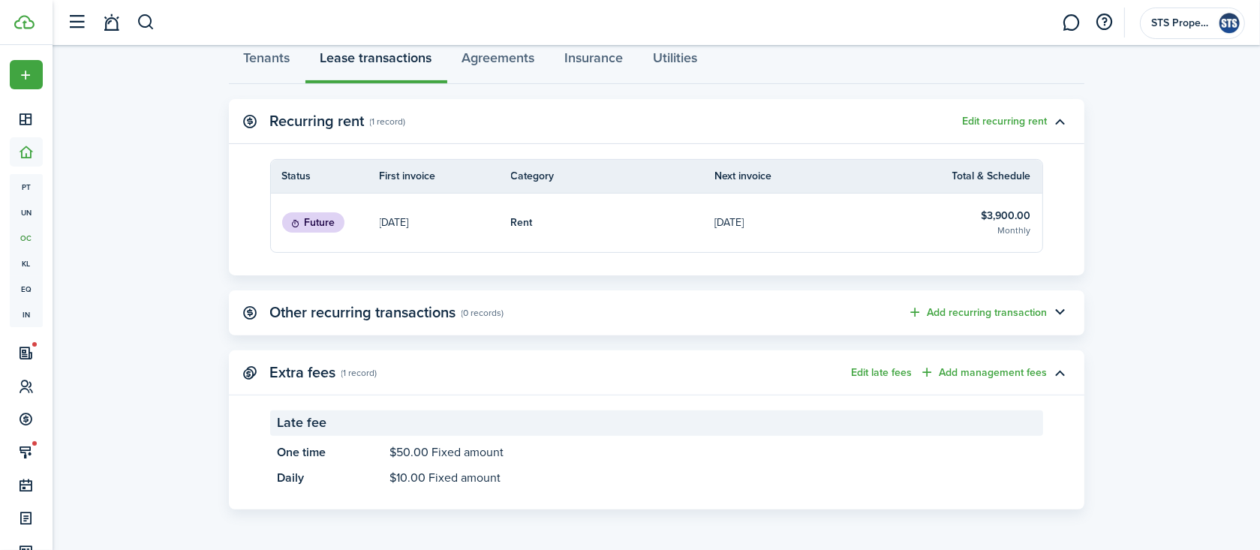
scroll to position [272, 0]
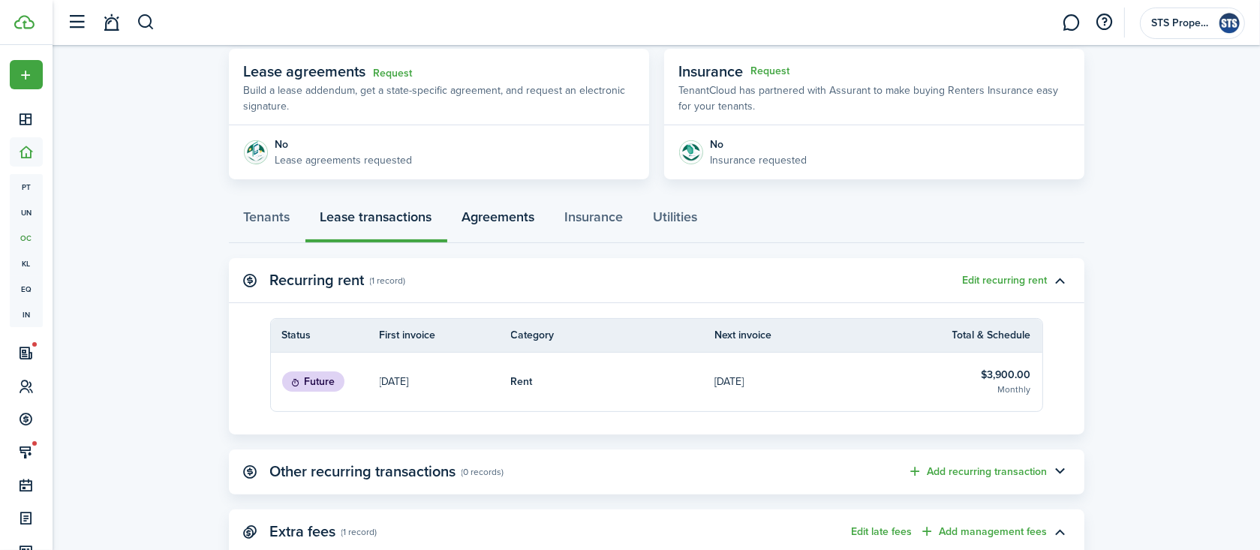
click at [507, 211] on link "Agreements" at bounding box center [498, 220] width 103 height 45
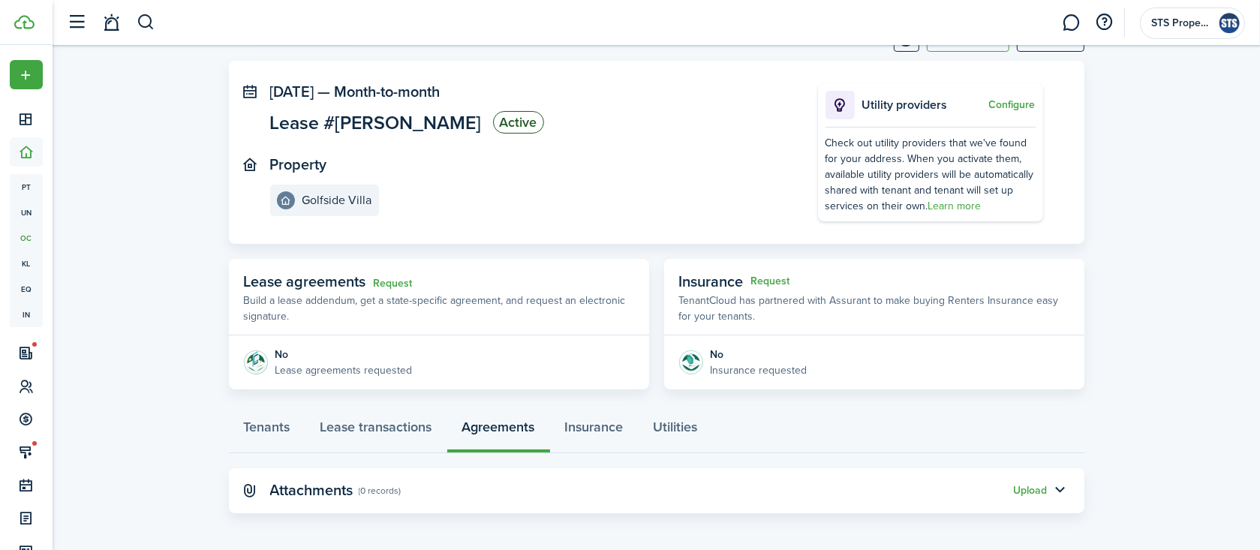
scroll to position [66, 0]
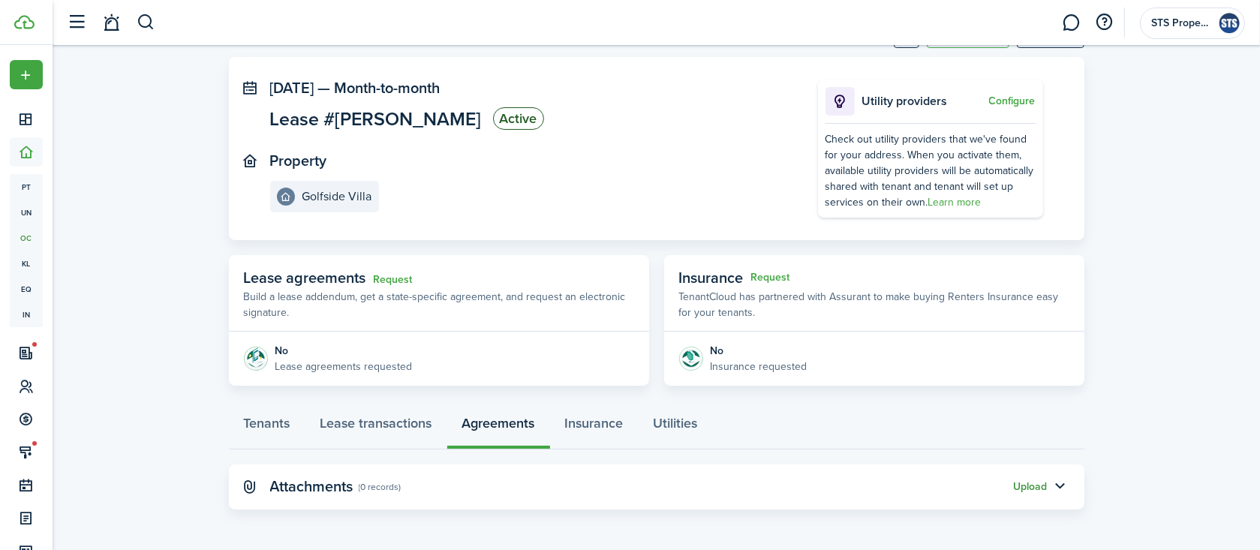
click at [1027, 485] on button "Upload" at bounding box center [1031, 487] width 34 height 12
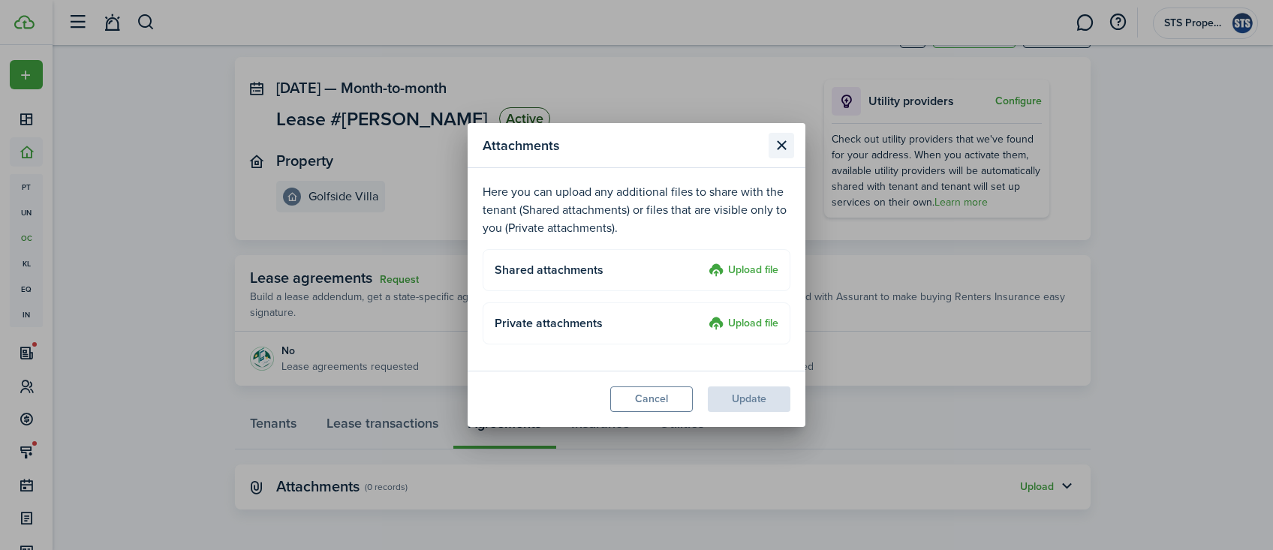
click at [781, 144] on button "Close modal" at bounding box center [782, 146] width 26 height 26
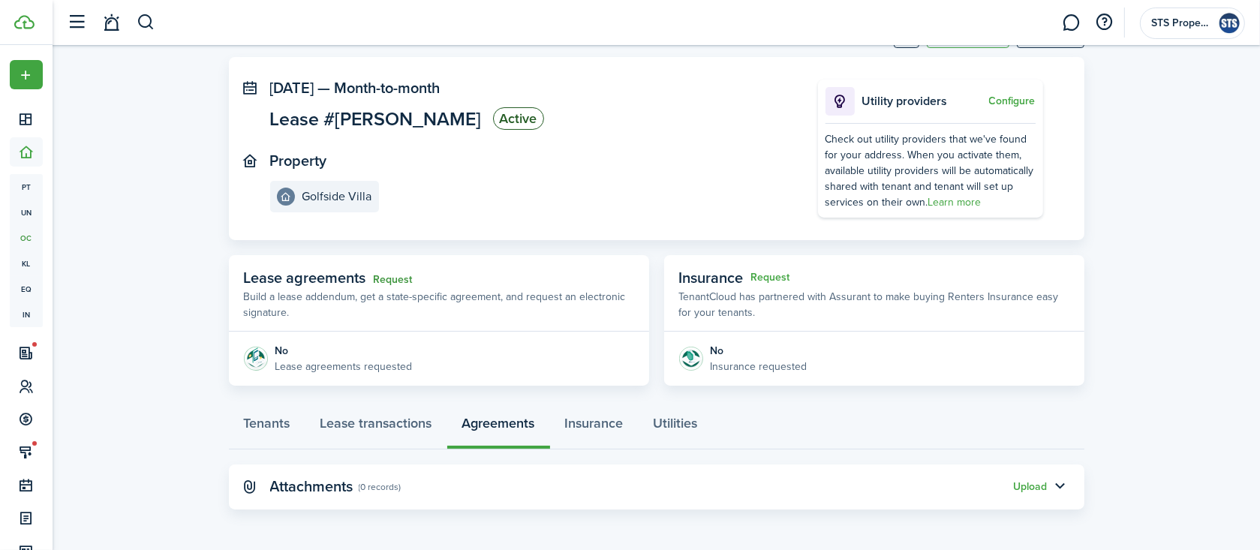
click at [398, 279] on link "Request" at bounding box center [393, 280] width 39 height 12
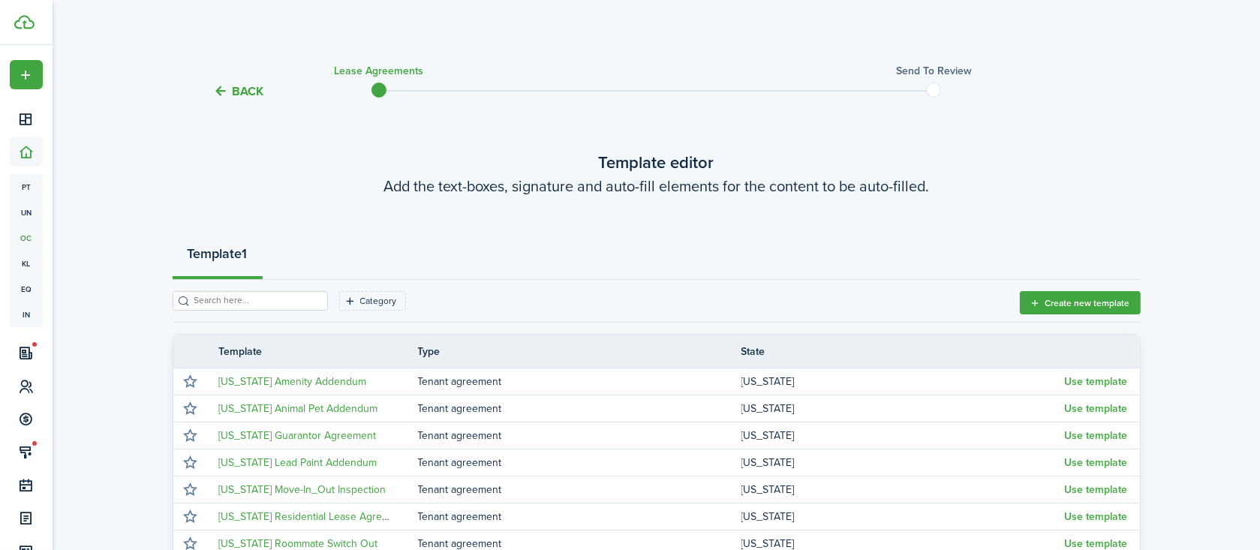
scroll to position [239, 0]
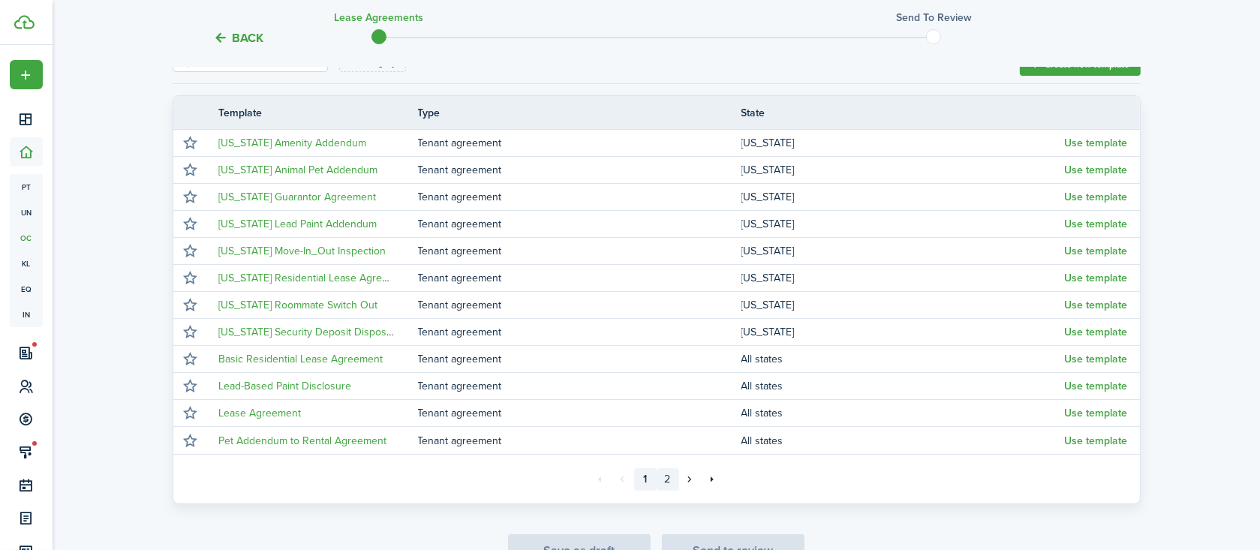
click at [669, 475] on link "2" at bounding box center [668, 479] width 23 height 23
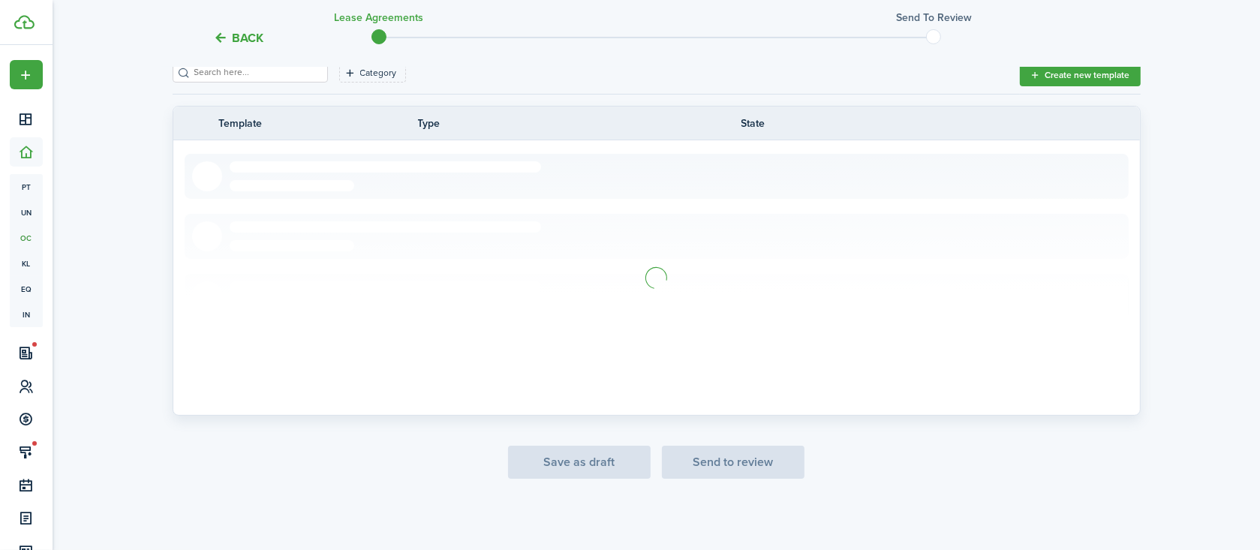
scroll to position [227, 0]
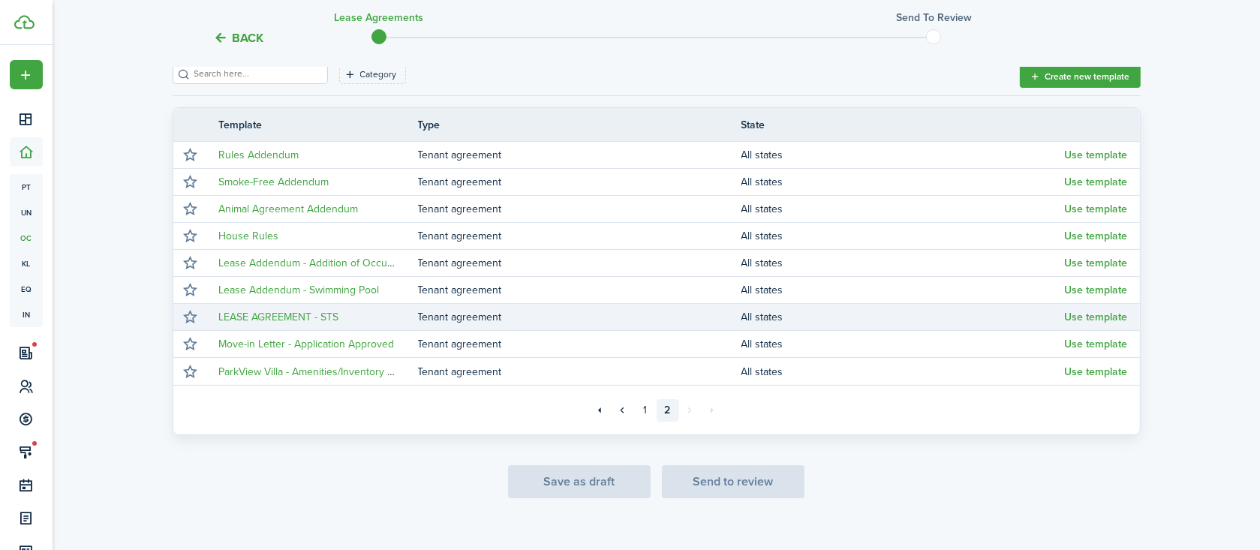
click at [342, 311] on td "LEASE AGREEMENT - STS" at bounding box center [313, 317] width 210 height 20
click at [1084, 317] on button "Use template" at bounding box center [1096, 317] width 63 height 12
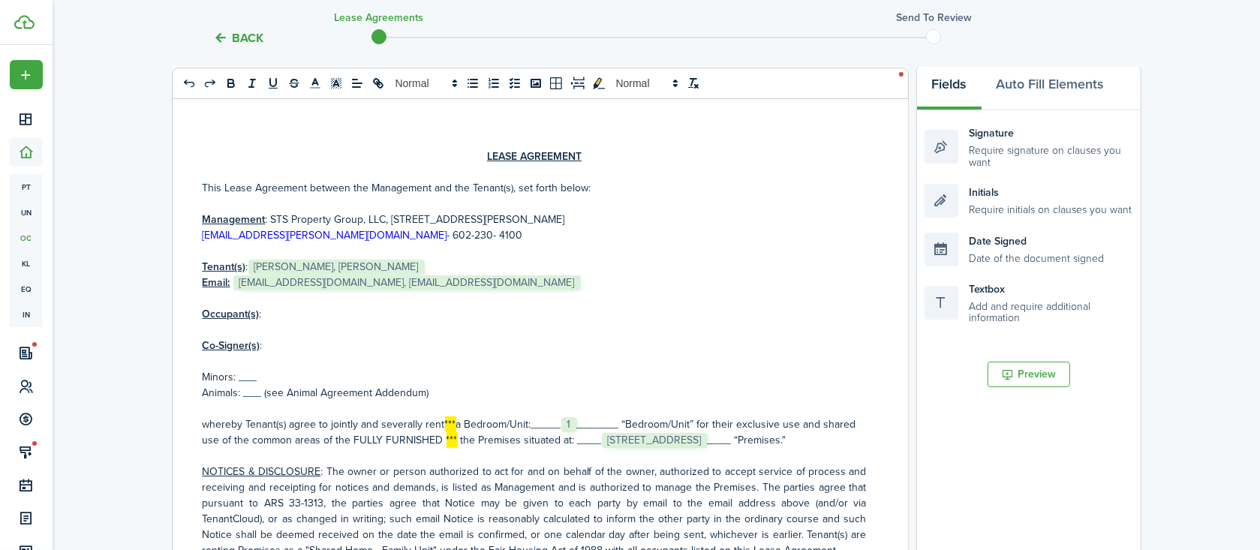
scroll to position [0, 0]
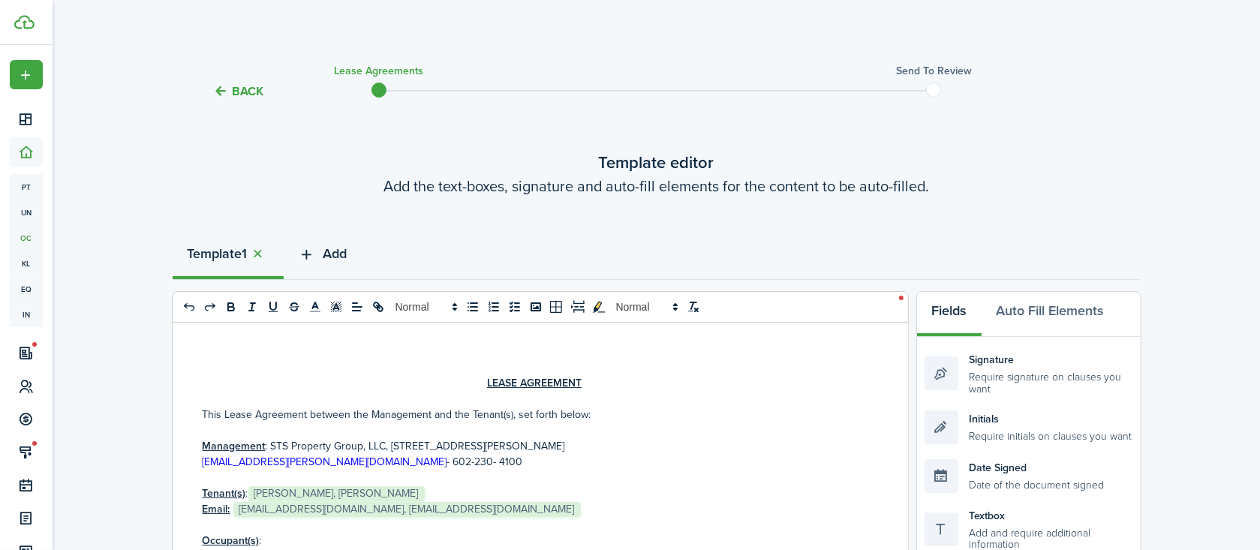
click at [331, 256] on span "Add" at bounding box center [335, 254] width 24 height 20
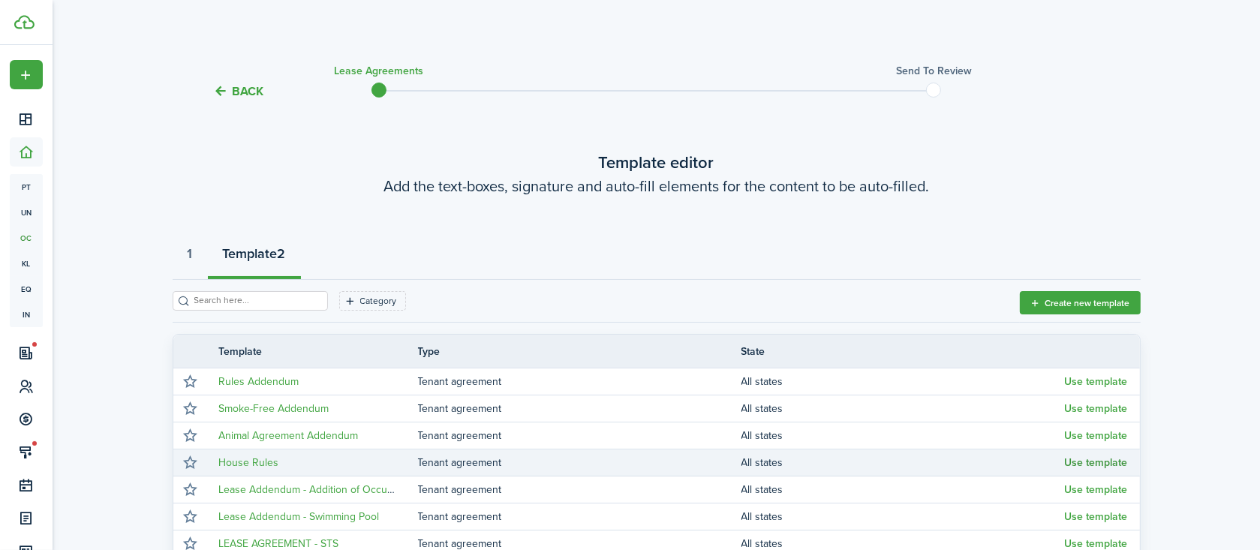
click at [1080, 462] on button "Use template" at bounding box center [1096, 463] width 63 height 12
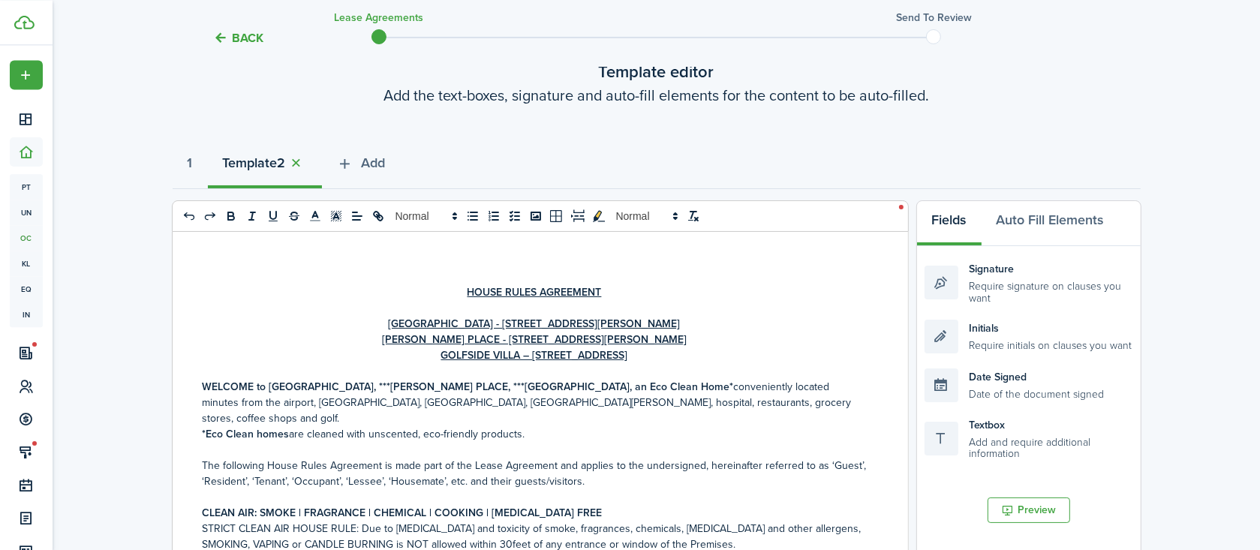
scroll to position [159, 0]
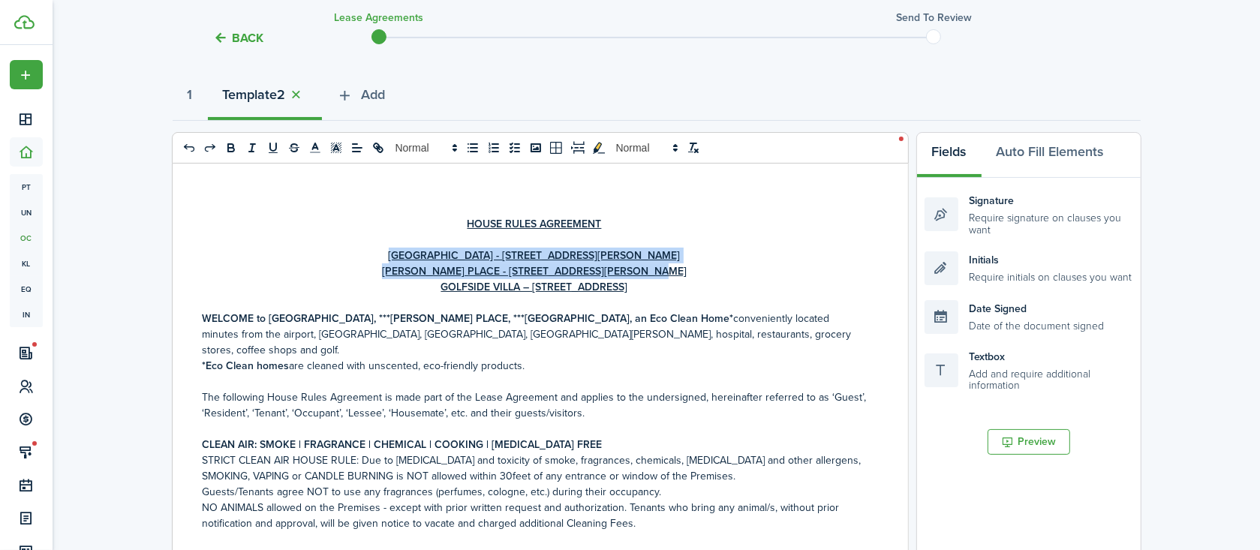
drag, startPoint x: 662, startPoint y: 271, endPoint x: 364, endPoint y: 249, distance: 298.7
click at [364, 249] on div "HOUSE RULES [GEOGRAPHIC_DATA] - [STREET_ADDRESS][PERSON_NAME] [PERSON_NAME][GEO…" at bounding box center [535, 458] width 724 height 589
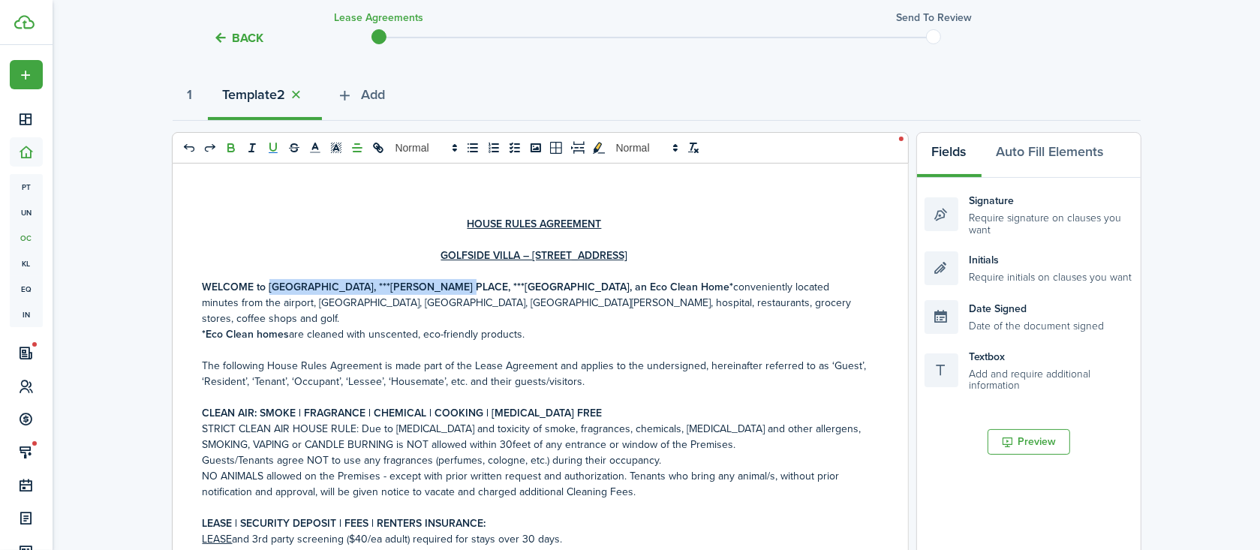
drag, startPoint x: 266, startPoint y: 288, endPoint x: 455, endPoint y: 288, distance: 188.4
click at [455, 288] on strong "WELCOME to [GEOGRAPHIC_DATA], ***[PERSON_NAME] PLACE, ***[GEOGRAPHIC_DATA], an …" at bounding box center [468, 287] width 531 height 16
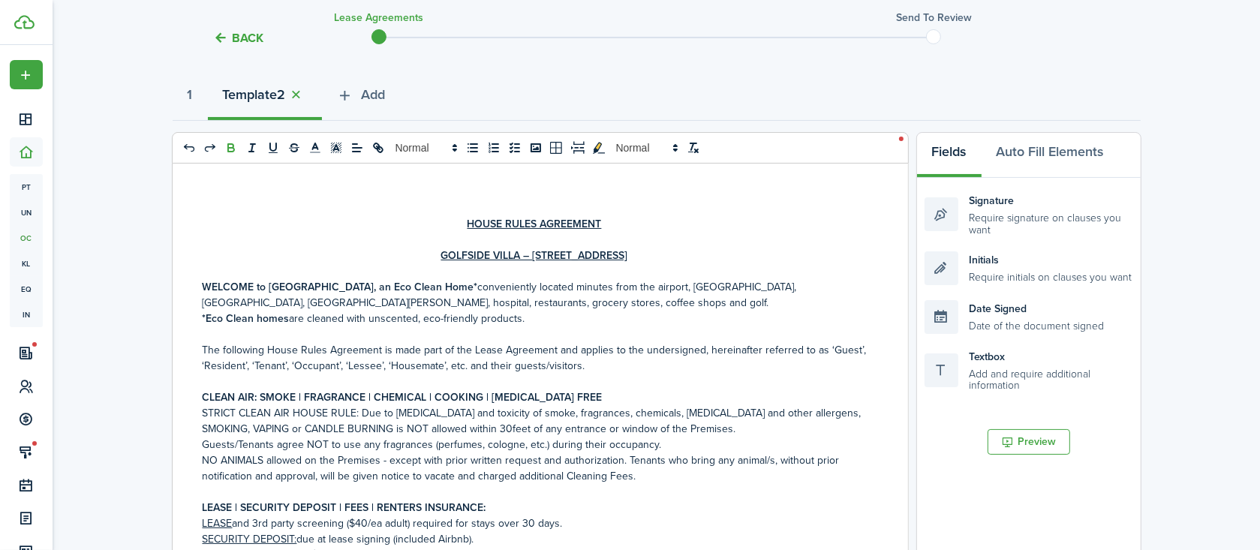
click at [447, 328] on p at bounding box center [535, 334] width 664 height 16
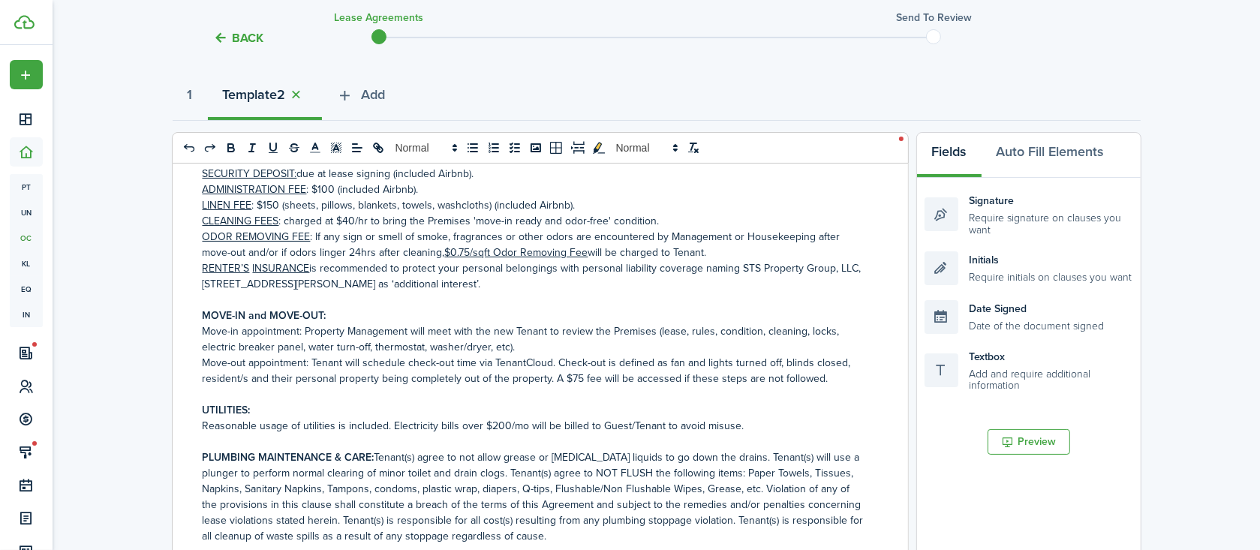
scroll to position [182, 0]
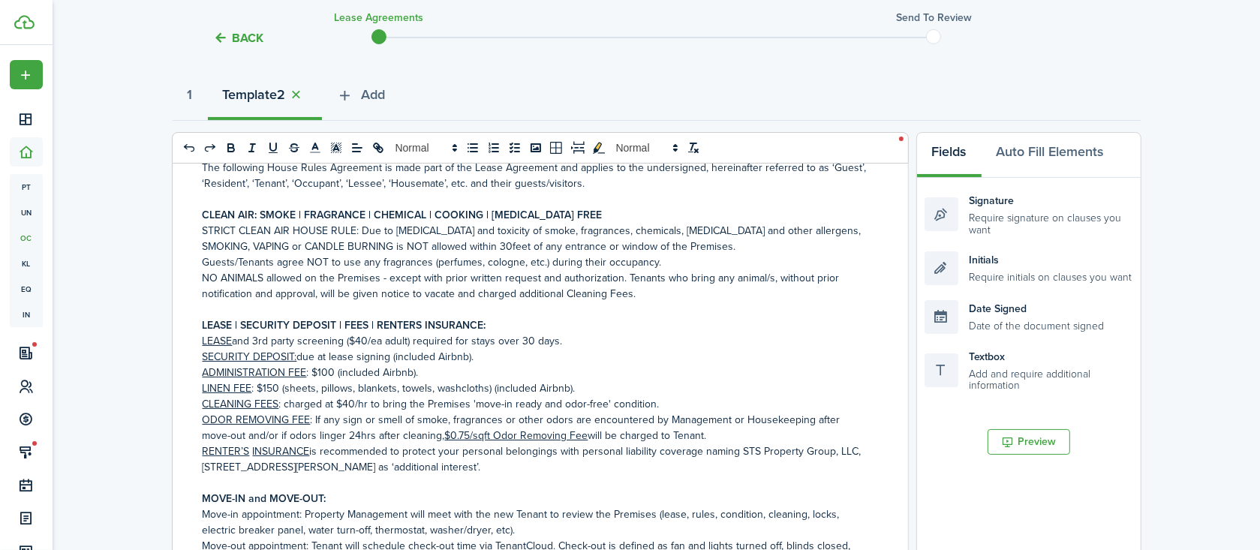
click at [399, 358] on p "SECURITY DEPOSIT: due at lease signing (included Airbnb)." at bounding box center [535, 357] width 664 height 16
click at [338, 373] on p "ADMINISTRATION FEE : $100 (included Airbnb)." at bounding box center [535, 373] width 664 height 16
click at [377, 390] on p "LINEN FEE : $150 (sheets, pillows, blankets, towels, washcloths) (included Airb…" at bounding box center [535, 389] width 664 height 16
click at [498, 390] on p "LINEN FEE : $150 (sheets, pillows, blankets, towels, washcloths) (included Airb…" at bounding box center [535, 389] width 664 height 16
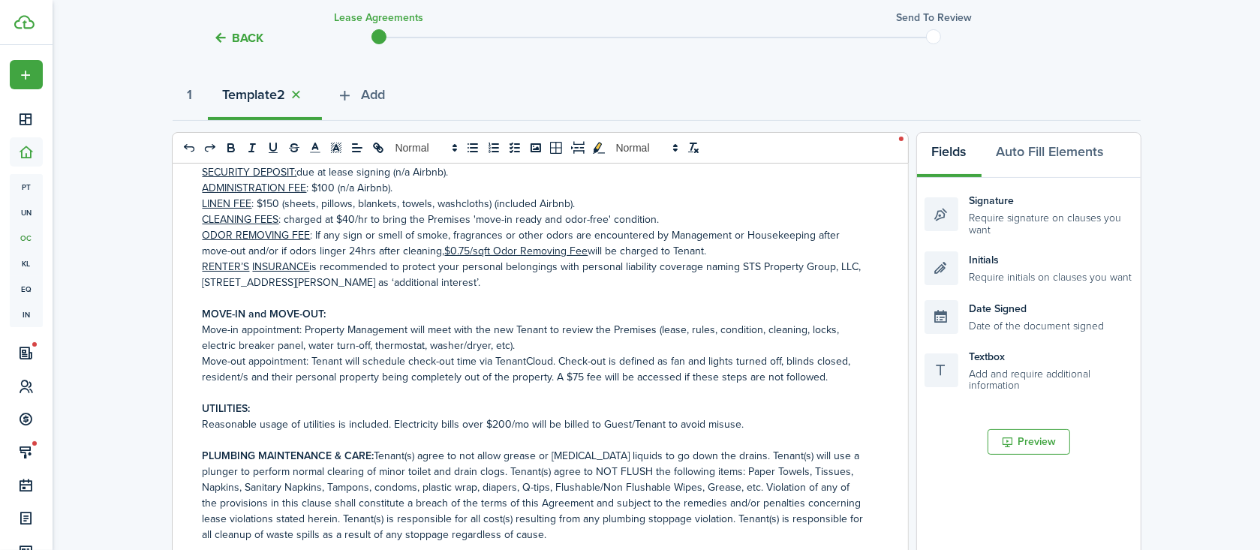
scroll to position [365, 0]
click at [498, 438] on p at bounding box center [535, 442] width 664 height 16
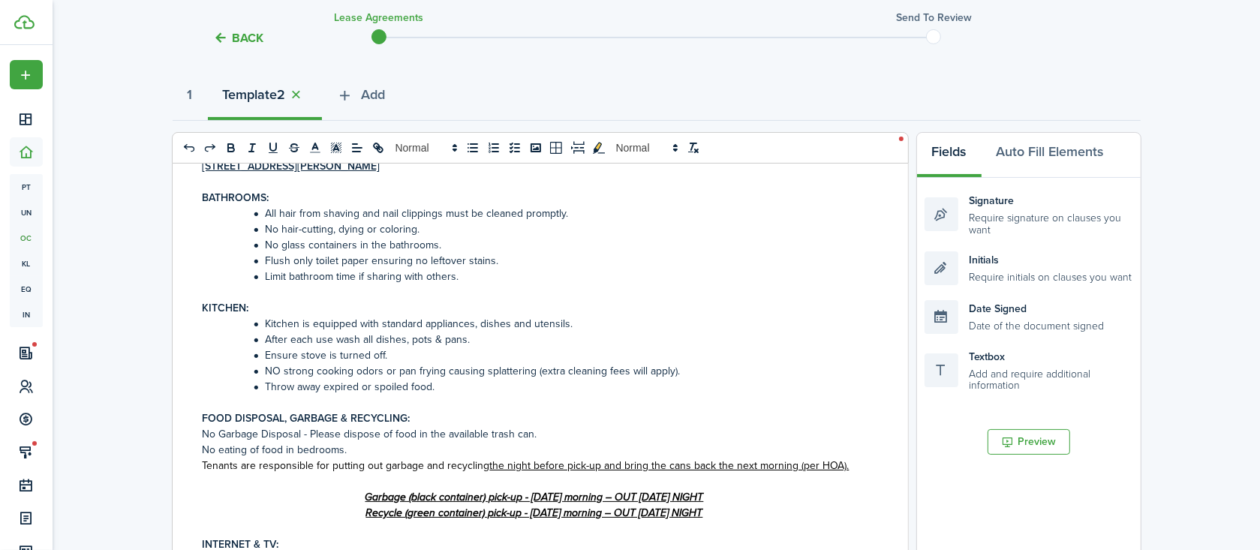
scroll to position [1830, 0]
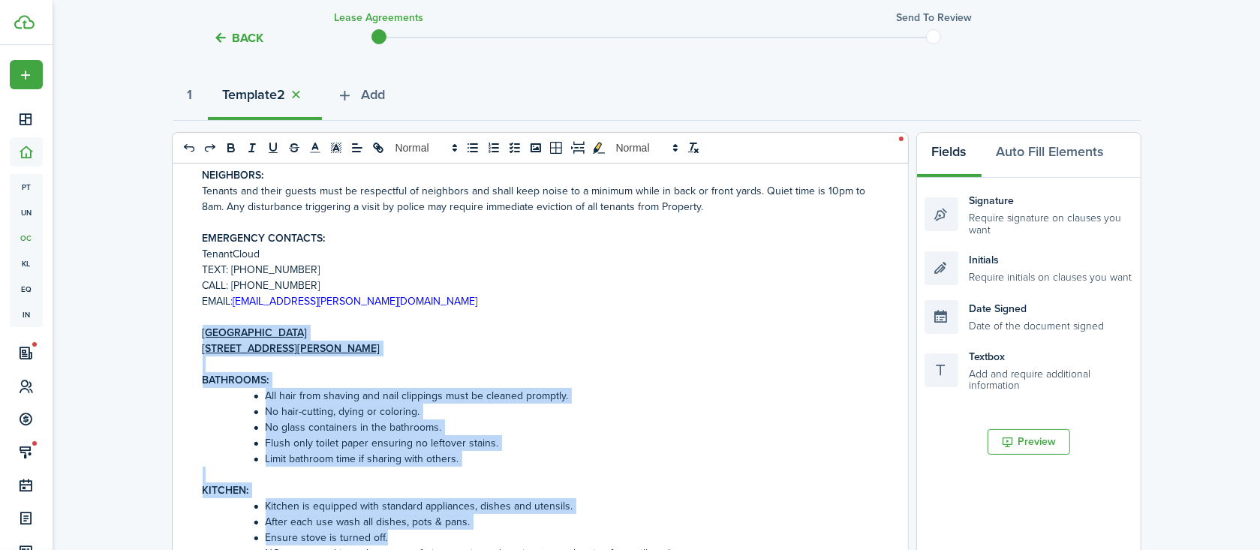
drag, startPoint x: 194, startPoint y: 328, endPoint x: 471, endPoint y: 536, distance: 346.3
click at [463, 536] on div "HOUSE RULES AGREEMENT GOLFSIDE VILLA – [STREET_ADDRESS] WELCOME to [GEOGRAPHIC_…" at bounding box center [535, 458] width 724 height 589
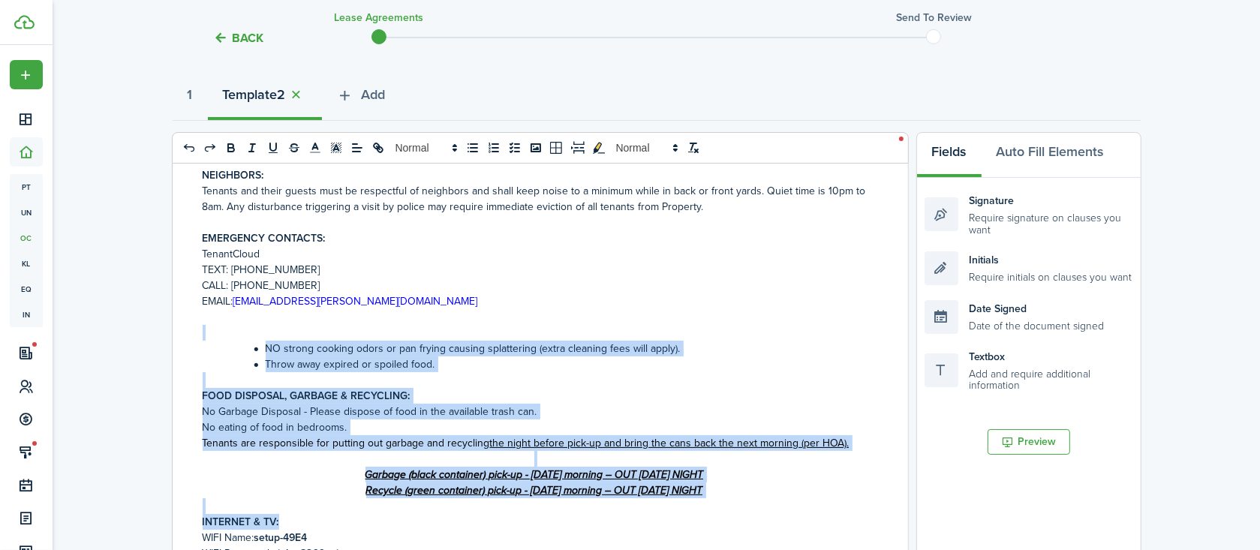
drag, startPoint x: 199, startPoint y: 331, endPoint x: 463, endPoint y: 515, distance: 321.9
click at [463, 515] on div "HOUSE RULES AGREEMENT GOLFSIDE VILLA – [STREET_ADDRESS] WELCOME to [GEOGRAPHIC_…" at bounding box center [535, 458] width 724 height 589
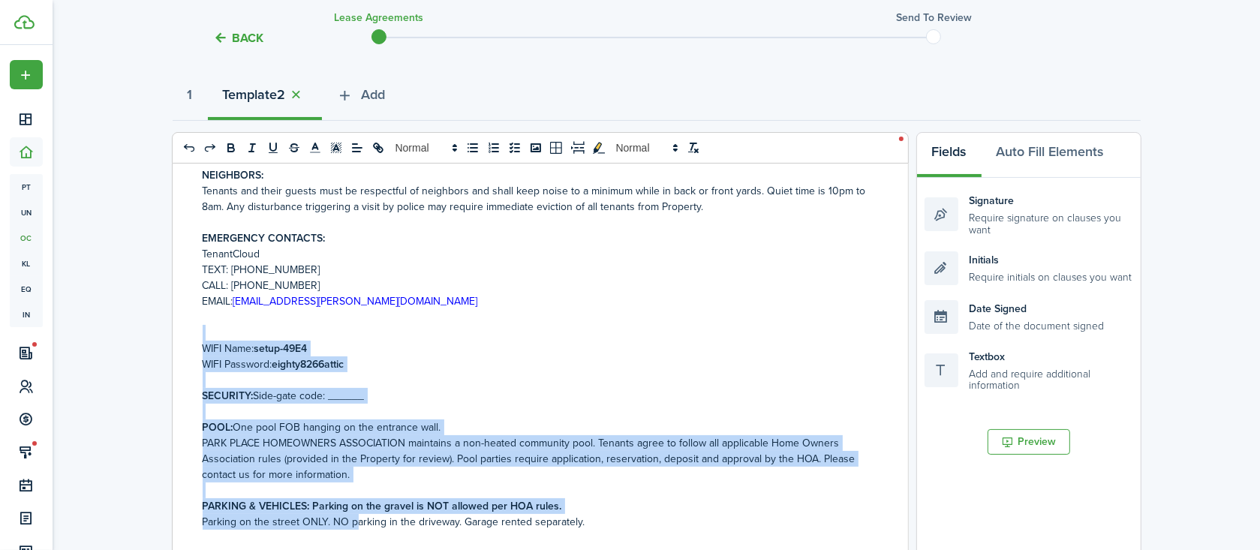
drag, startPoint x: 205, startPoint y: 337, endPoint x: 356, endPoint y: 516, distance: 234.9
click at [356, 516] on div "HOUSE RULES AGREEMENT GOLFSIDE VILLA – [STREET_ADDRESS] WELCOME to [GEOGRAPHIC_…" at bounding box center [535, 458] width 724 height 589
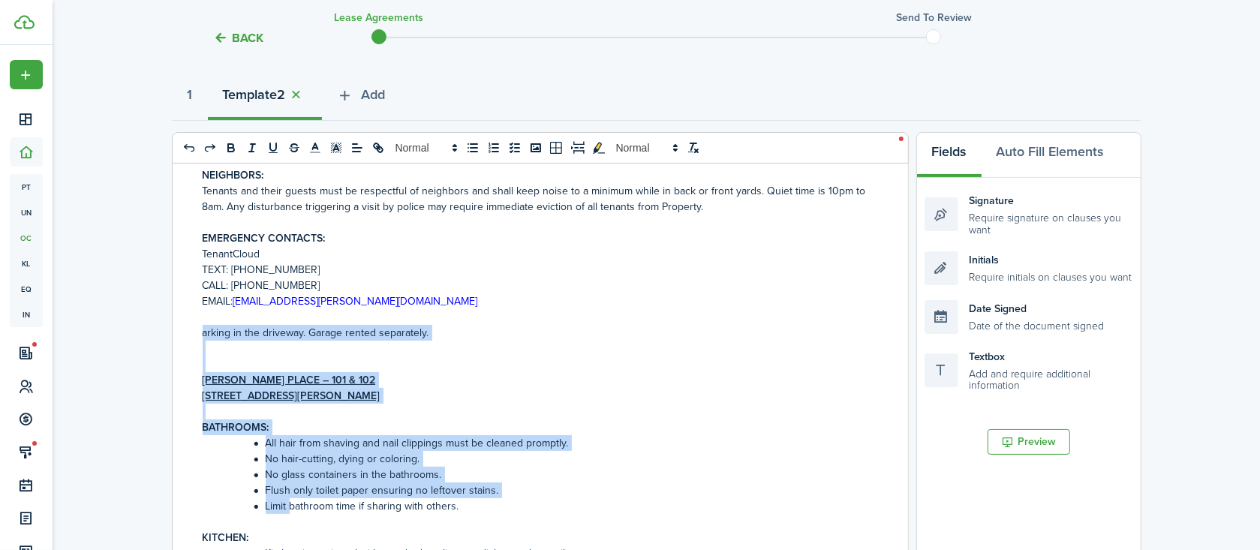
drag, startPoint x: 197, startPoint y: 331, endPoint x: 291, endPoint y: 507, distance: 199.5
click at [291, 507] on div "HOUSE RULES AGREEMENT GOLFSIDE VILLA – [STREET_ADDRESS] WELCOME to [GEOGRAPHIC_…" at bounding box center [535, 458] width 724 height 589
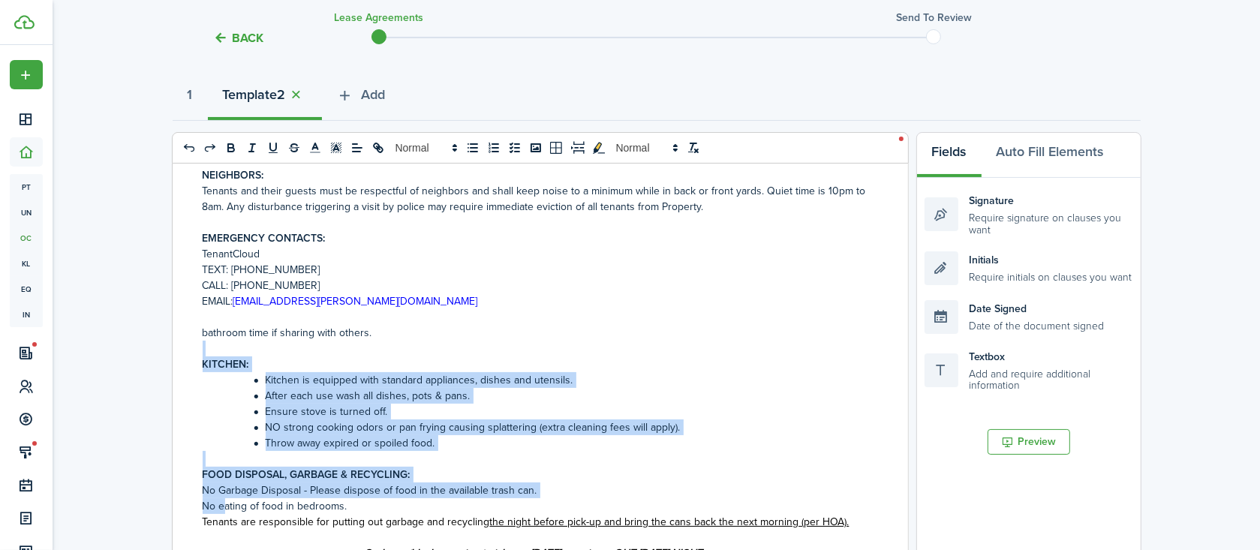
drag, startPoint x: 194, startPoint y: 341, endPoint x: 226, endPoint y: 506, distance: 167.5
click at [226, 506] on div "HOUSE RULES AGREEMENT GOLFSIDE VILLA – [STREET_ADDRESS] WELCOME to [GEOGRAPHIC_…" at bounding box center [535, 458] width 724 height 589
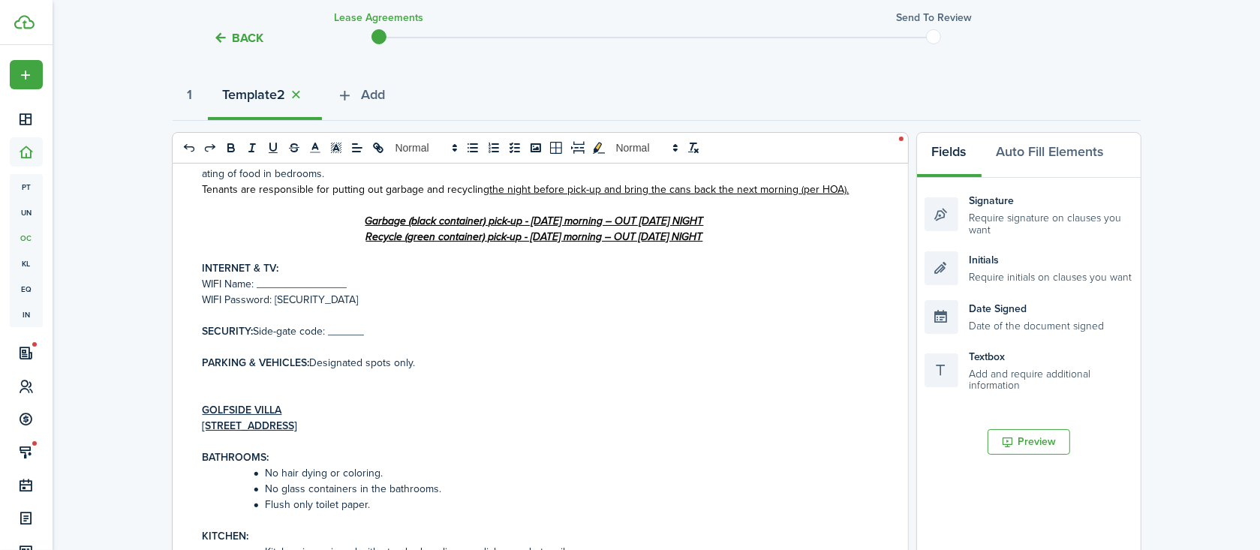
scroll to position [1921, 0]
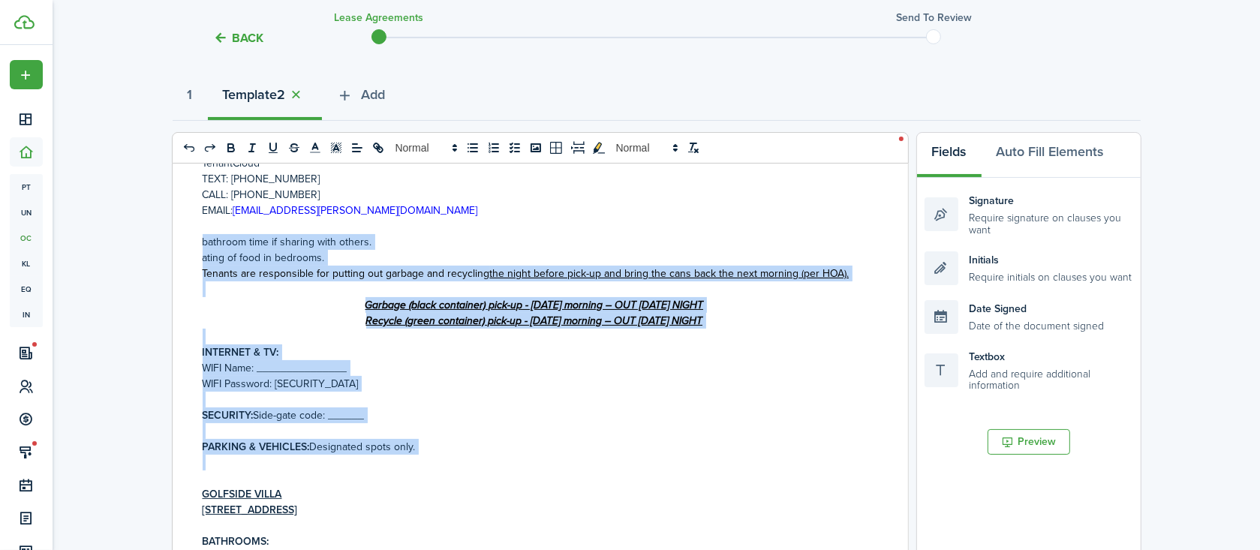
drag, startPoint x: 196, startPoint y: 242, endPoint x: 434, endPoint y: 466, distance: 327.0
click at [434, 466] on div "HOUSE RULES AGREEMENT GOLFSIDE VILLA – [STREET_ADDRESS] WELCOME to [GEOGRAPHIC_…" at bounding box center [535, 458] width 724 height 589
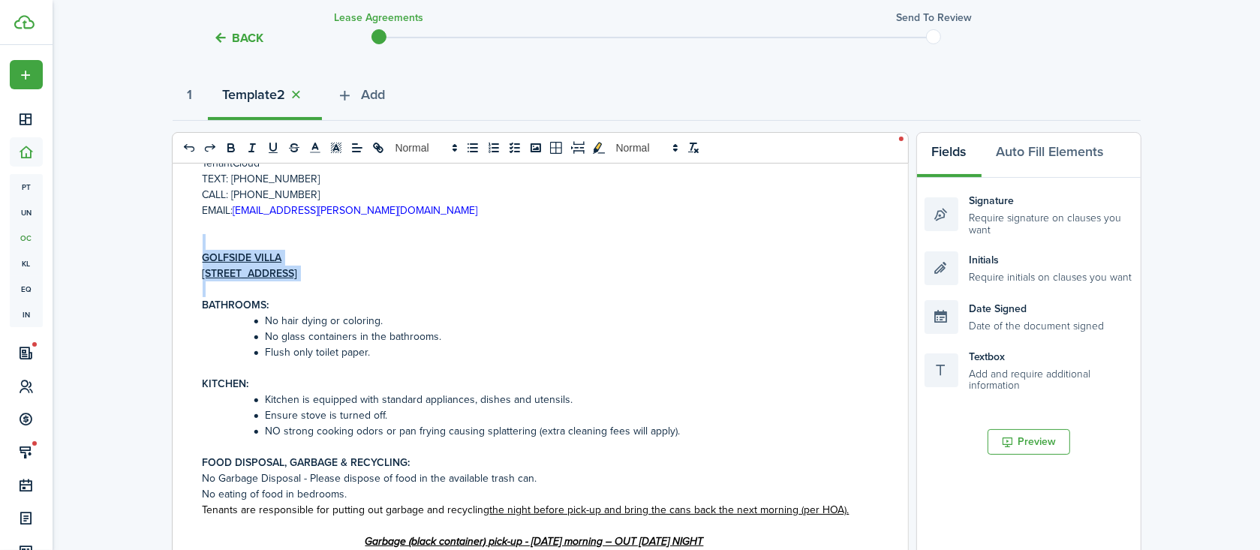
drag, startPoint x: 206, startPoint y: 243, endPoint x: 411, endPoint y: 293, distance: 211.5
click at [411, 293] on div "HOUSE RULES AGREEMENT GOLFSIDE VILLA – [STREET_ADDRESS] WELCOME to [GEOGRAPHIC_…" at bounding box center [535, 458] width 724 height 589
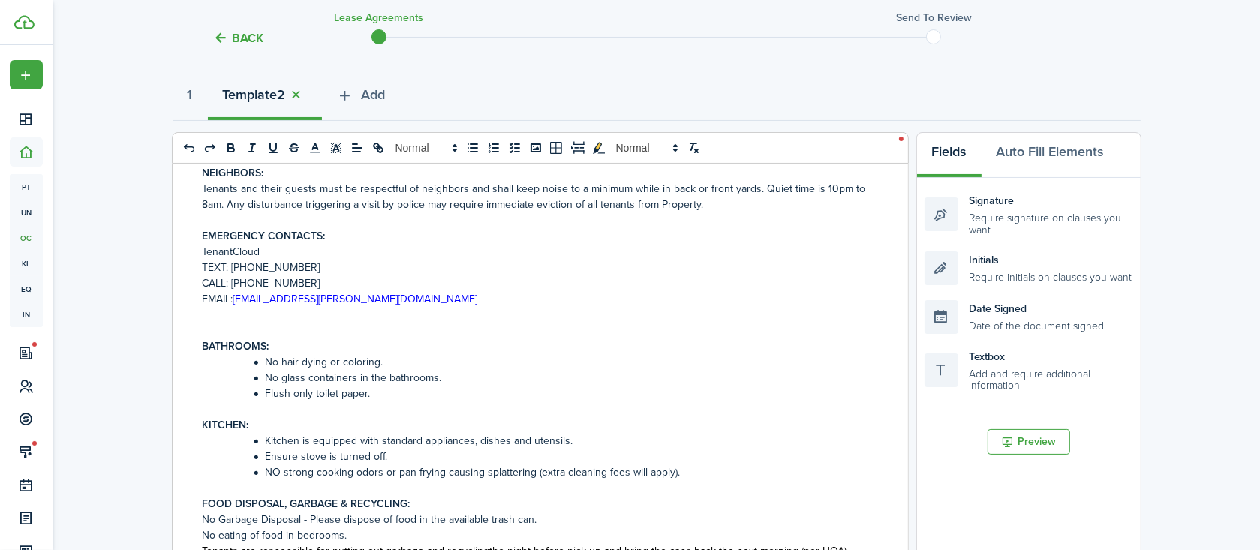
scroll to position [1830, 0]
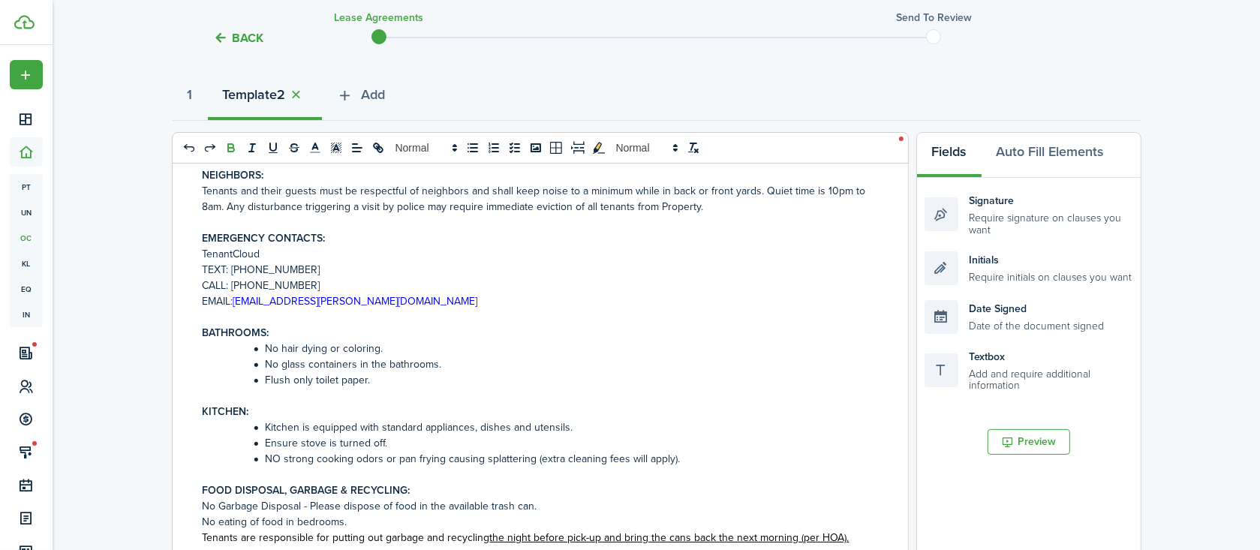
click at [520, 356] on li "No hair dying or coloring." at bounding box center [542, 349] width 648 height 16
click at [531, 346] on li "No hair dying or coloring." at bounding box center [542, 349] width 648 height 16
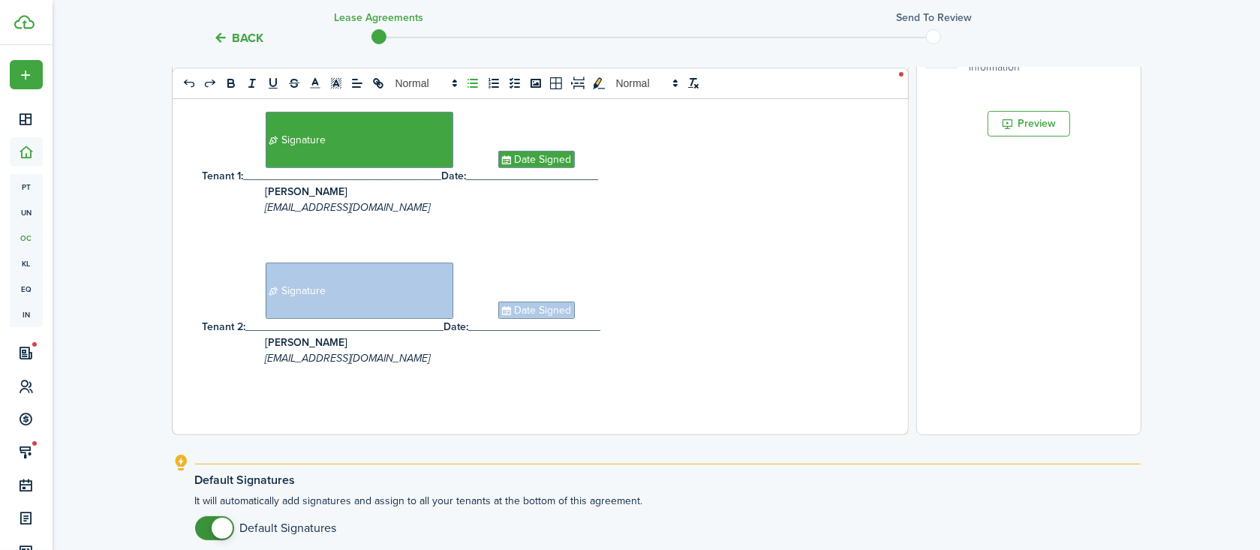
scroll to position [616, 0]
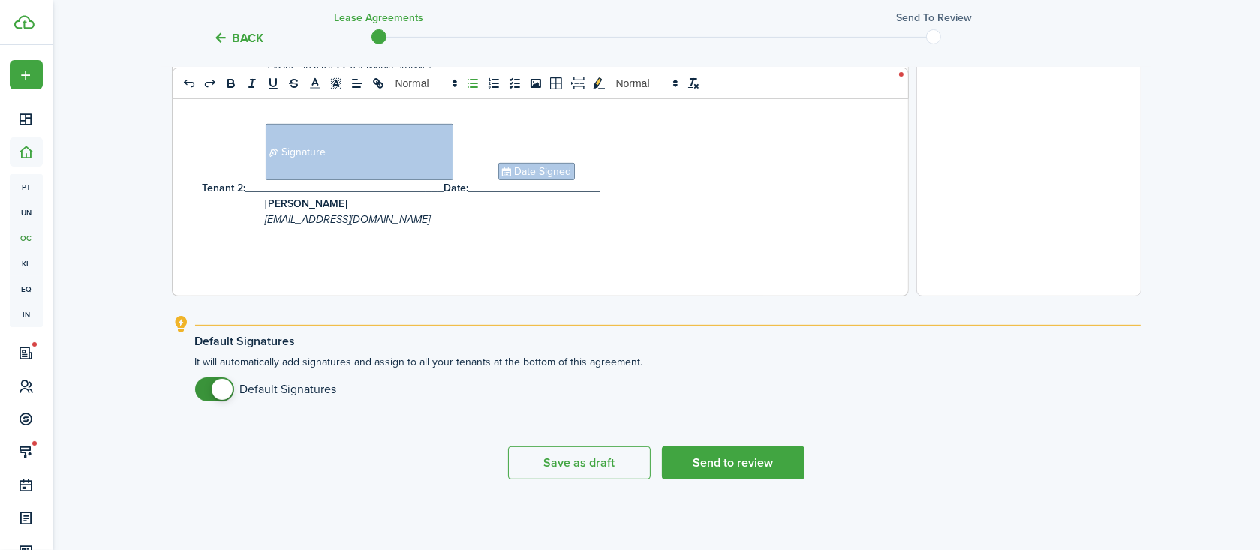
click at [253, 39] on button "Back" at bounding box center [239, 38] width 50 height 16
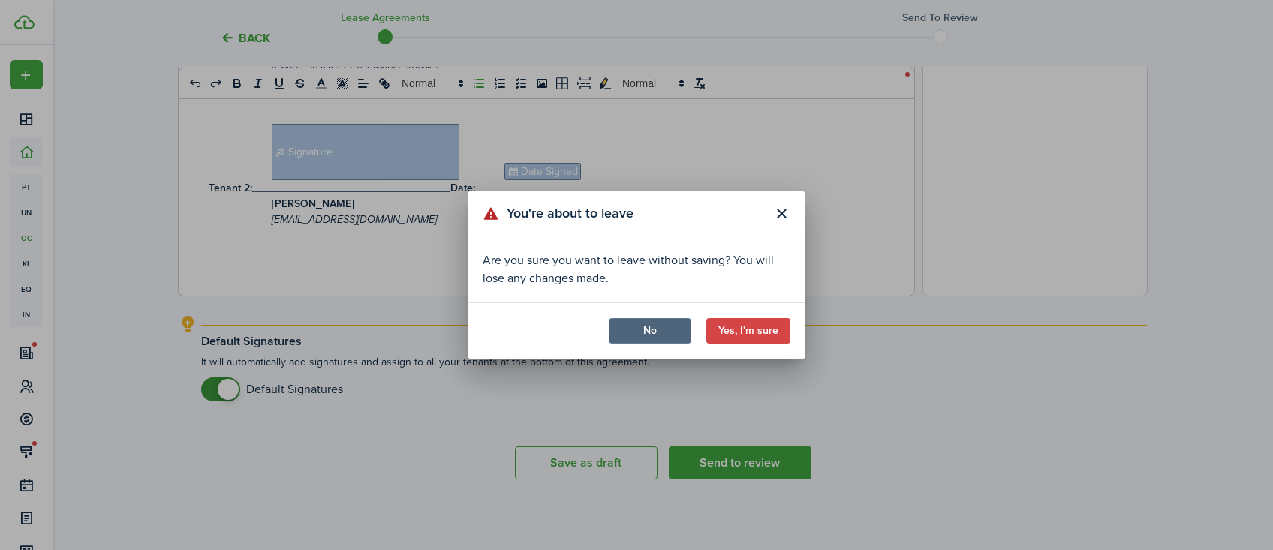
click at [675, 326] on button "No" at bounding box center [650, 331] width 83 height 26
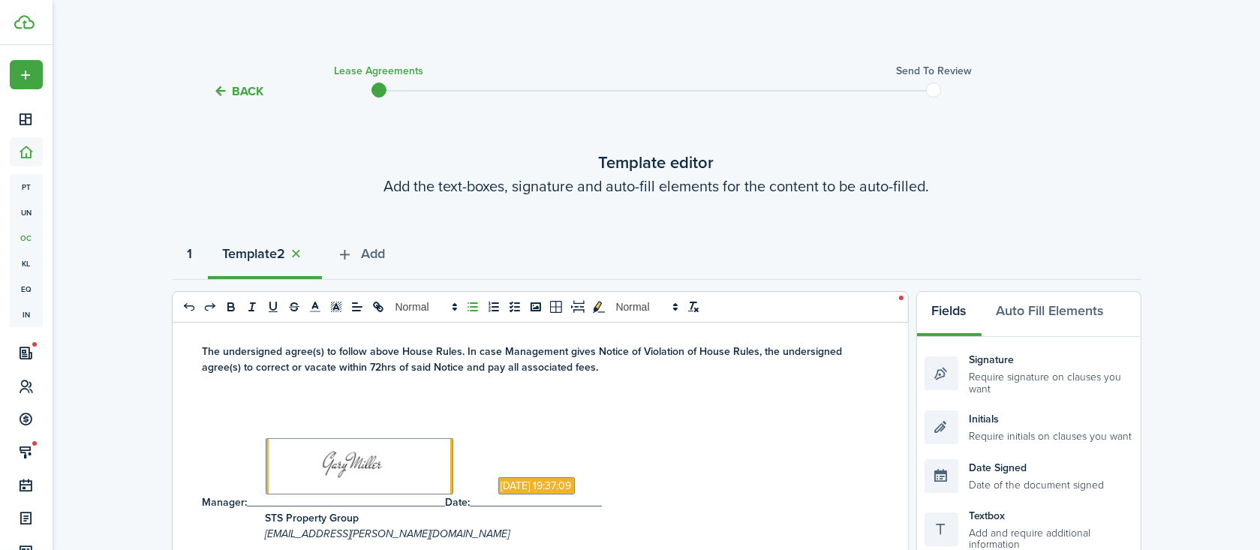
click at [193, 251] on strong "1" at bounding box center [190, 254] width 5 height 20
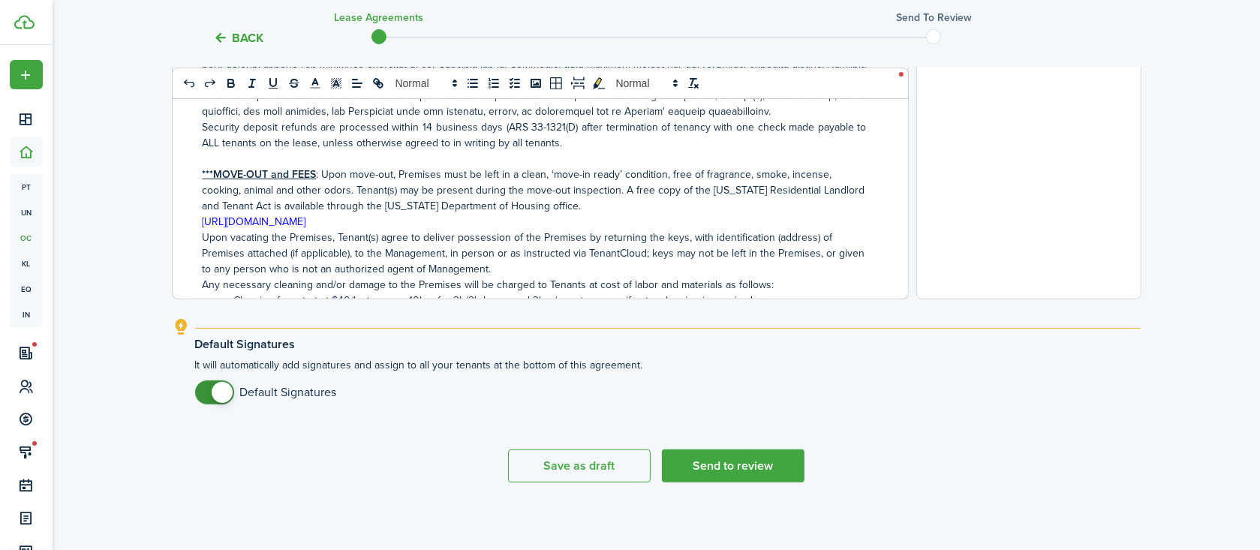
scroll to position [616, 0]
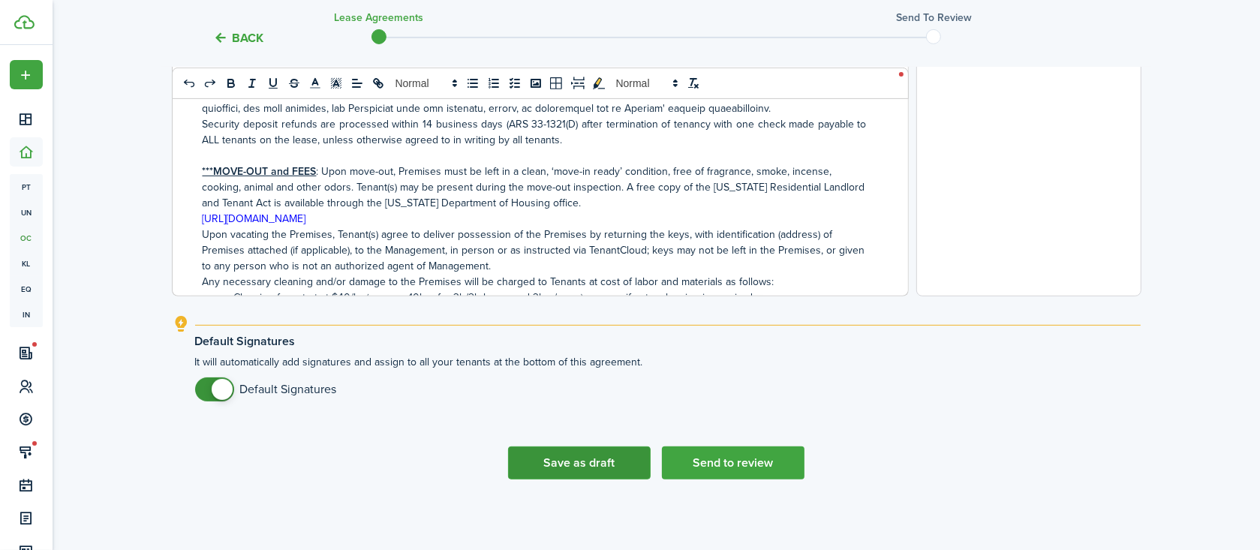
click at [605, 462] on button "Save as draft" at bounding box center [579, 463] width 143 height 33
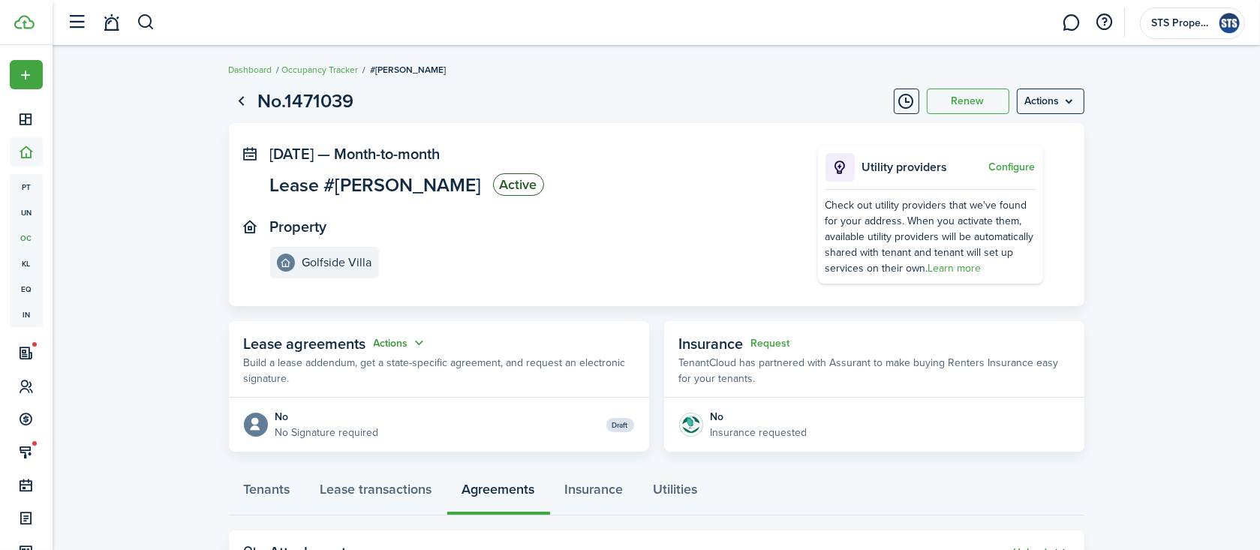
click at [390, 338] on button "Actions" at bounding box center [401, 343] width 54 height 17
click at [359, 370] on link "Edit" at bounding box center [362, 372] width 131 height 26
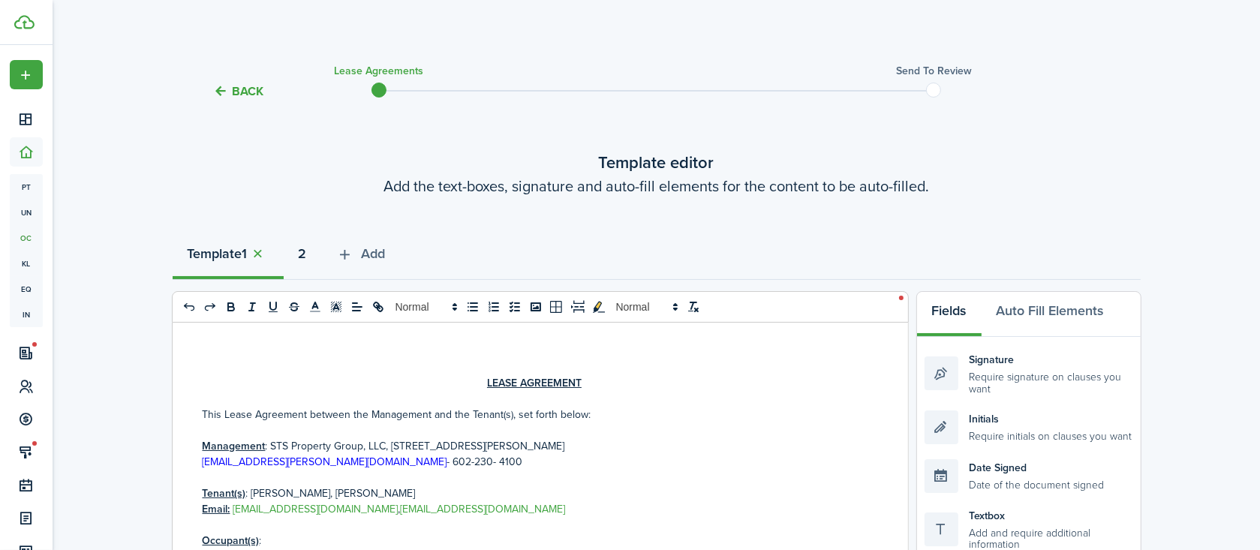
click at [307, 254] on strong "2" at bounding box center [303, 254] width 8 height 20
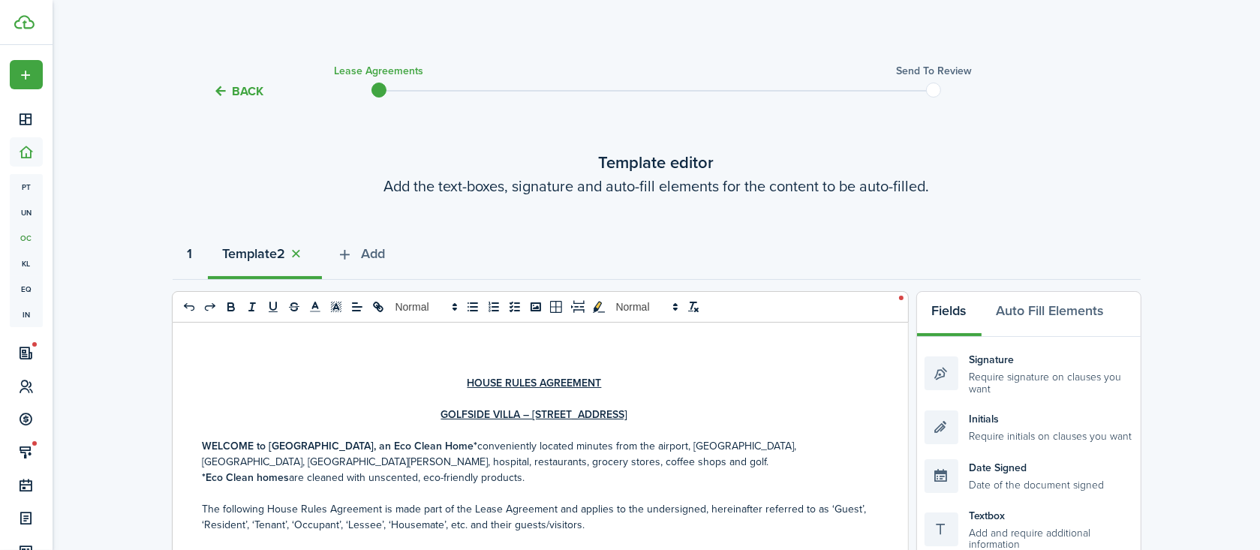
click at [192, 257] on strong "1" at bounding box center [190, 254] width 5 height 20
